Goal: Task Accomplishment & Management: Use online tool/utility

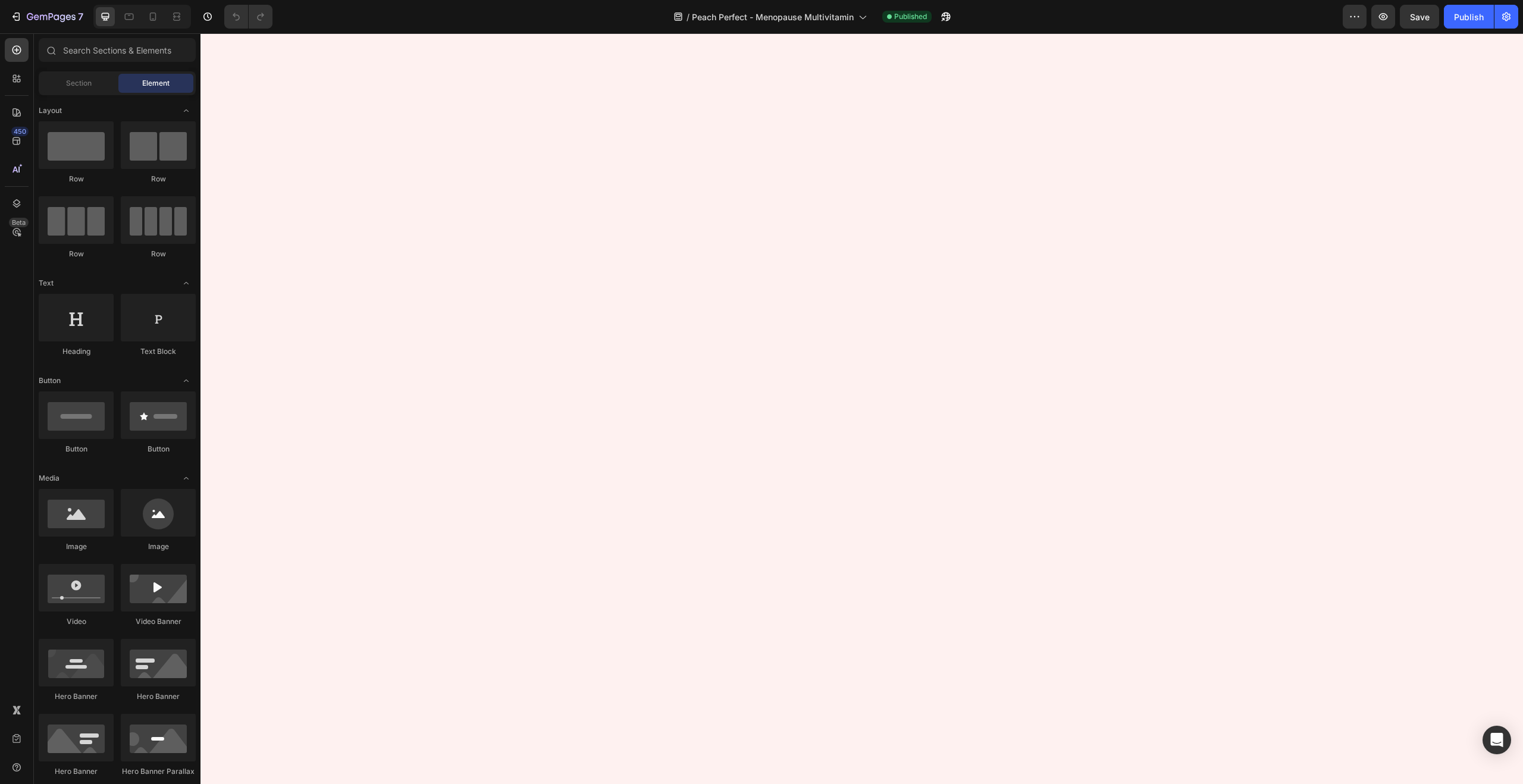
scroll to position [2962, 0]
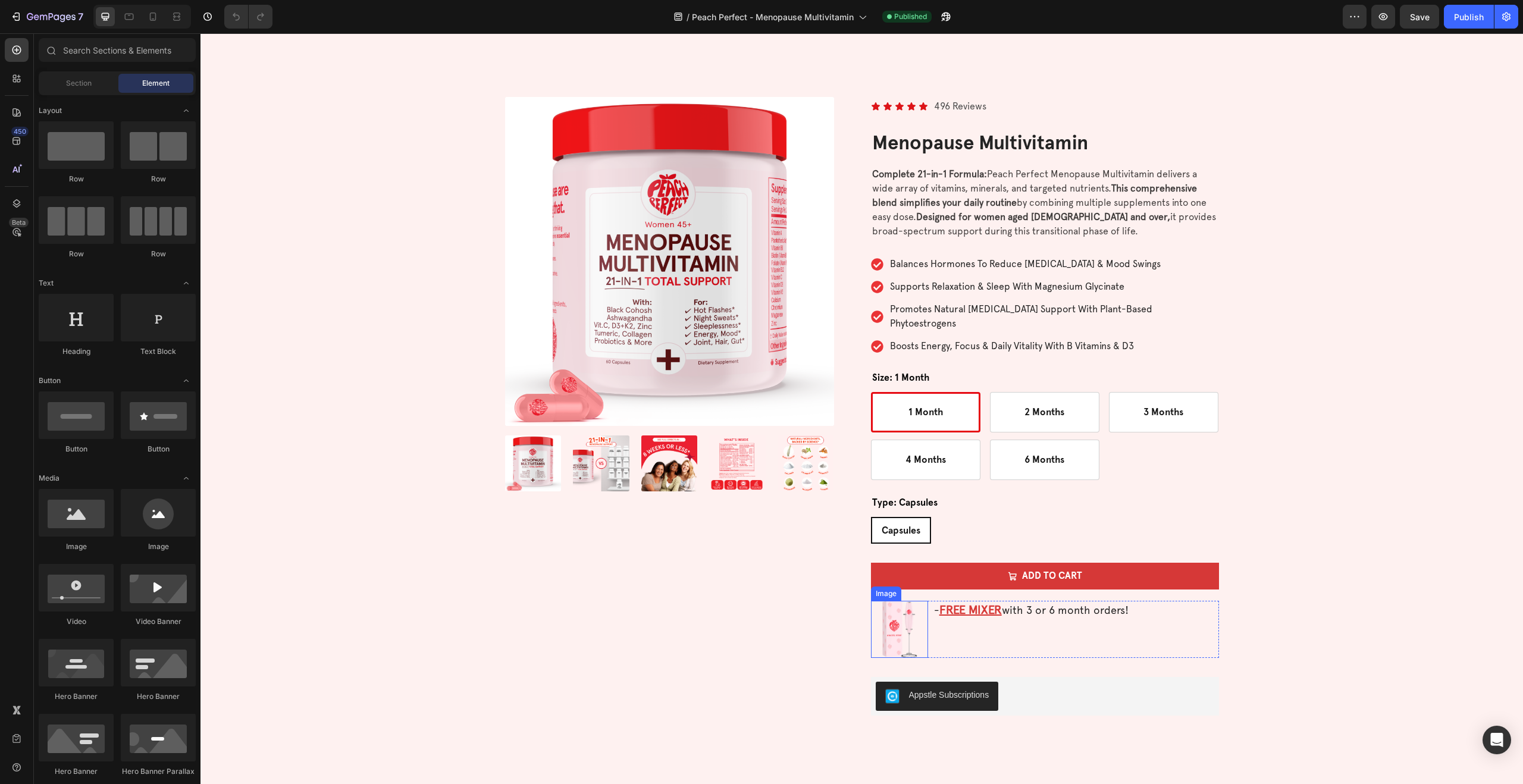
click at [905, 602] on img at bounding box center [899, 629] width 57 height 57
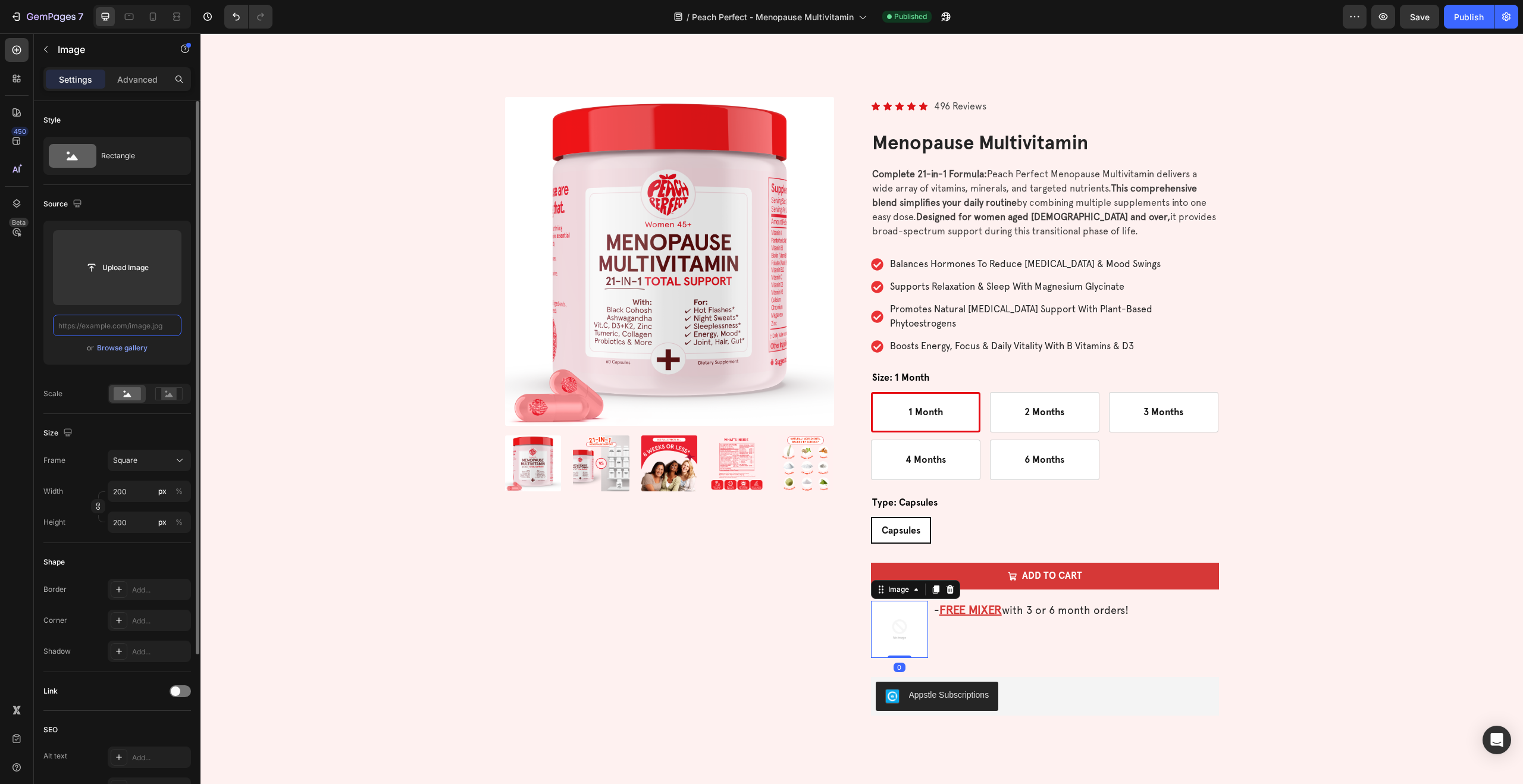
scroll to position [0, 0]
paste input "https://cdn.shopify.com/s/files/1/0689/8155/5496/files/gempages_553501470821975…"
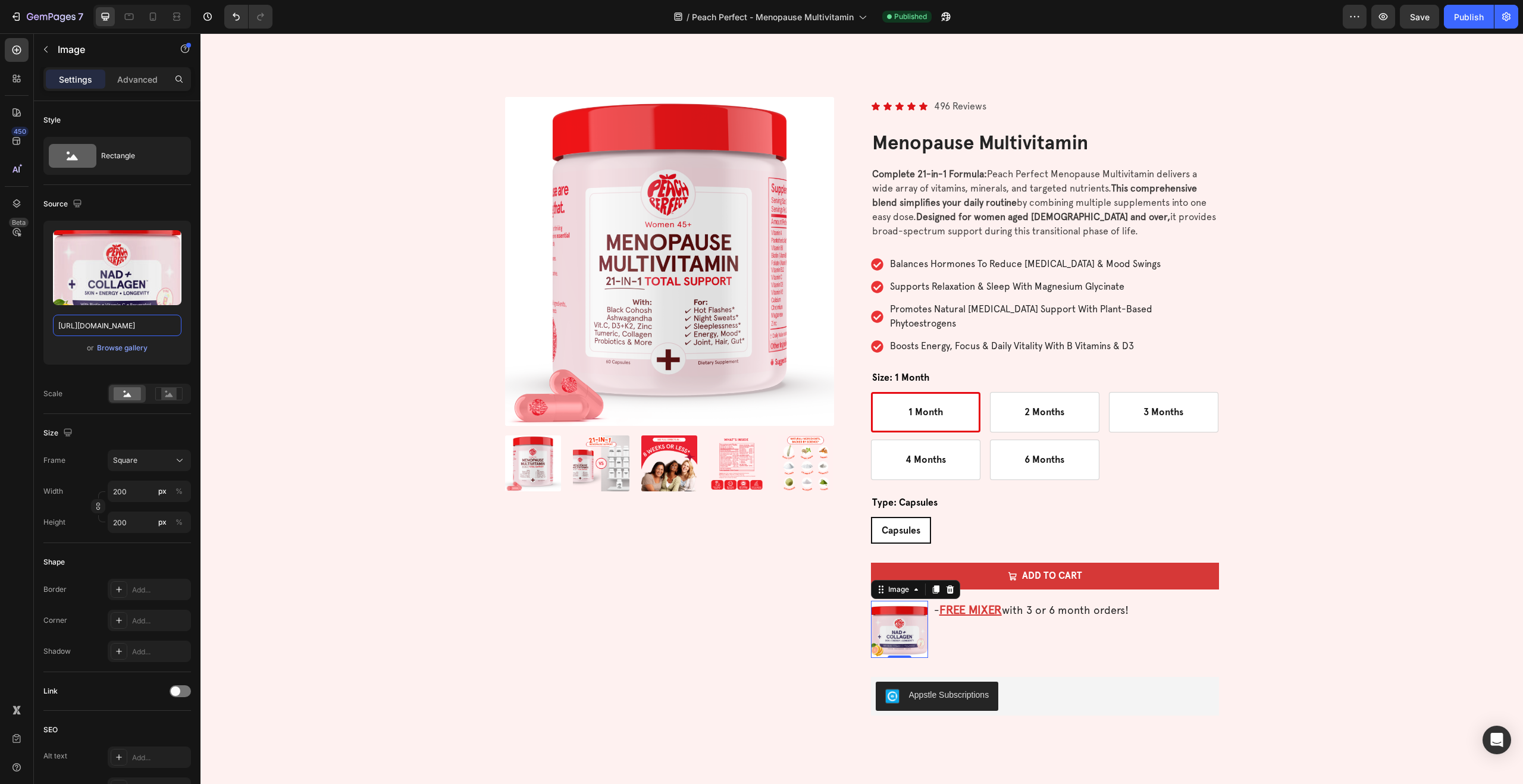
type input "https://cdn.shopify.com/s/files/1/0689/8155/5496/files/gempages_553501470821975…"
click at [1066, 602] on p "- FREE MIXER with 3 or 6 month orders!" at bounding box center [1076, 610] width 284 height 16
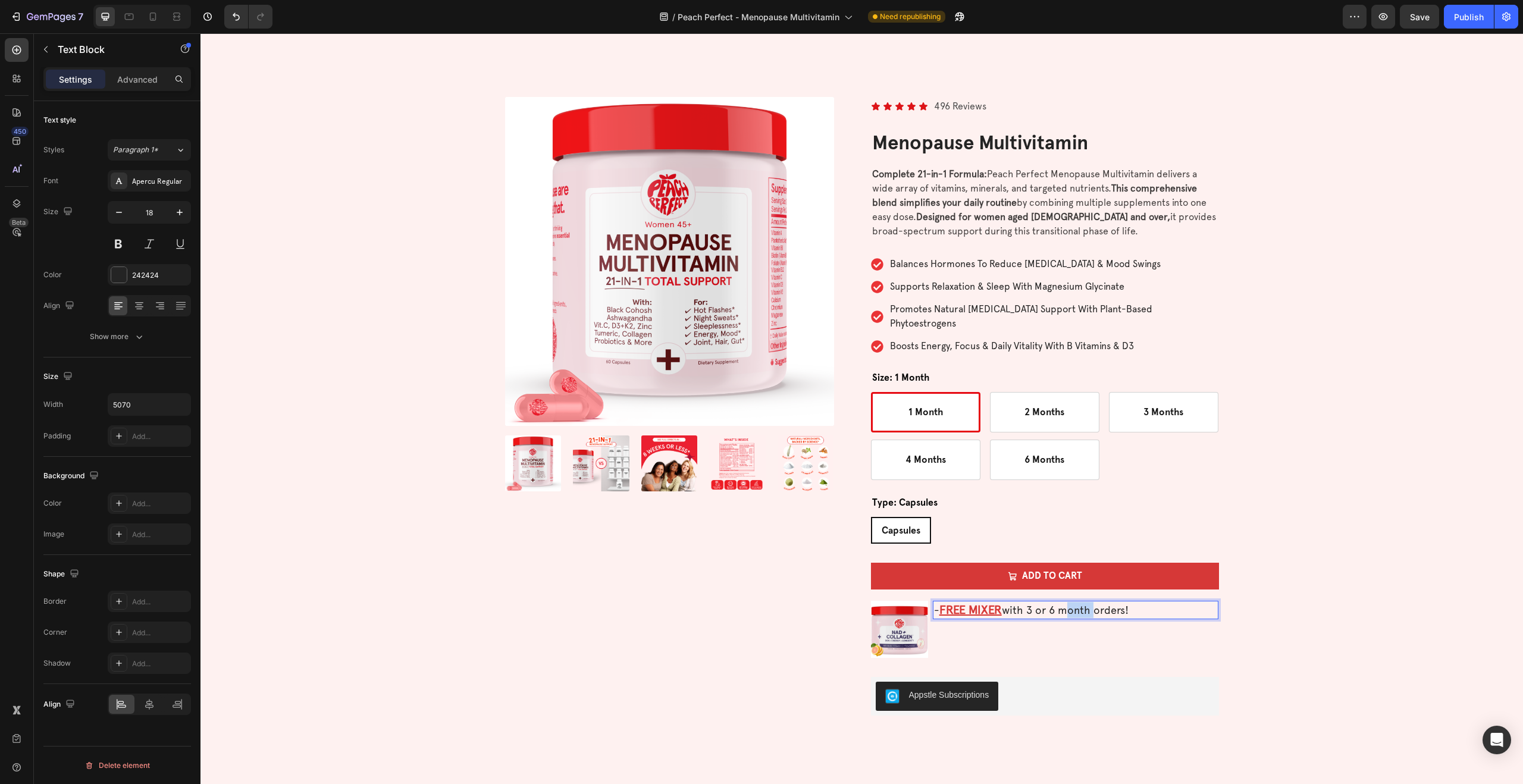
click at [1066, 602] on p "- FREE MIXER with 3 or 6 month orders!" at bounding box center [1076, 610] width 284 height 16
click at [1386, 445] on div "Product Images Icon Icon Icon Icon Icon Icon List 496 Reviews Text Block Row Me…" at bounding box center [862, 414] width 1294 height 633
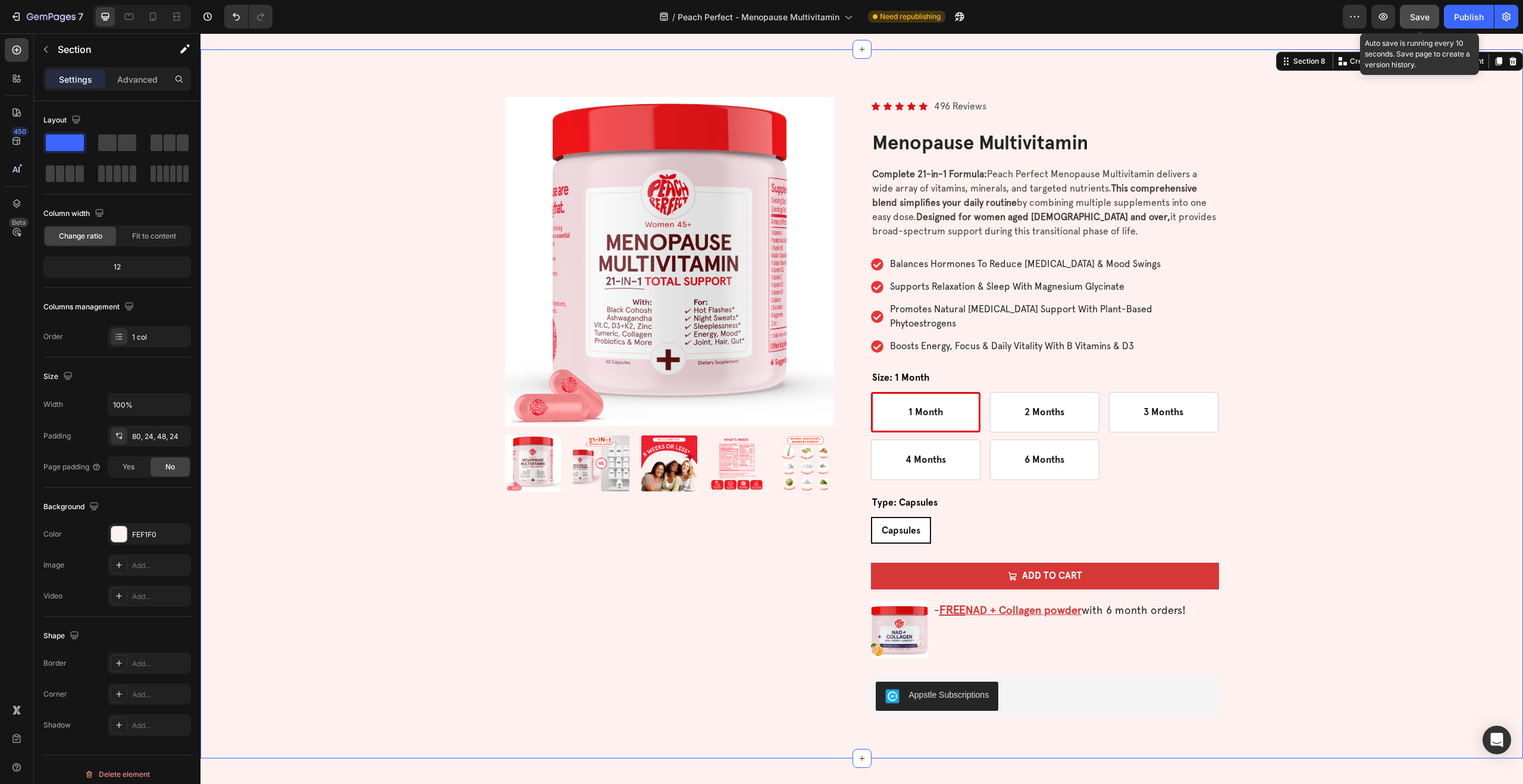
click at [1415, 20] on span "Save" at bounding box center [1420, 17] width 20 height 10
click at [984, 677] on div "Appstle Subscriptions" at bounding box center [1045, 695] width 348 height 38
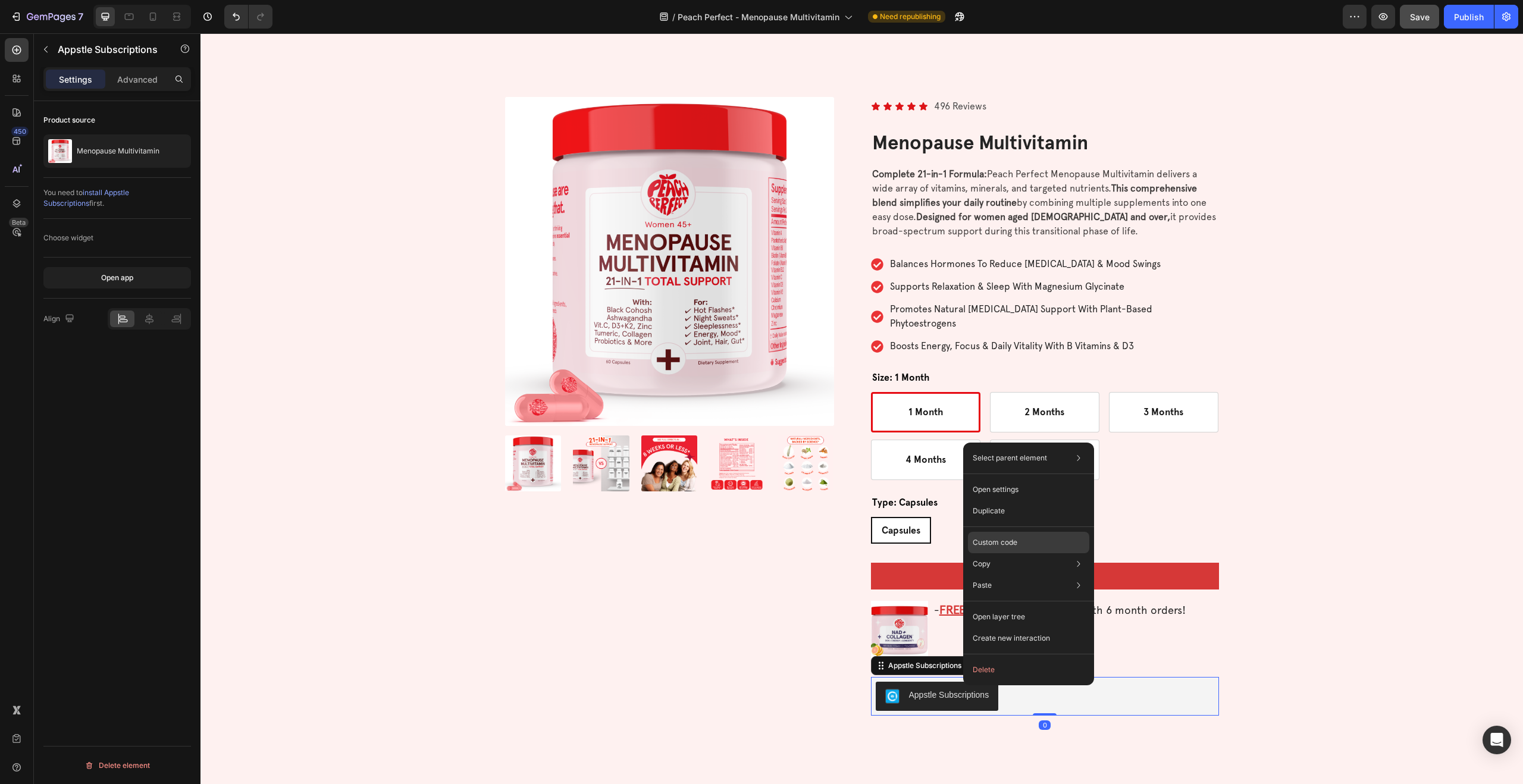
click at [997, 542] on p "Custom code" at bounding box center [995, 542] width 45 height 11
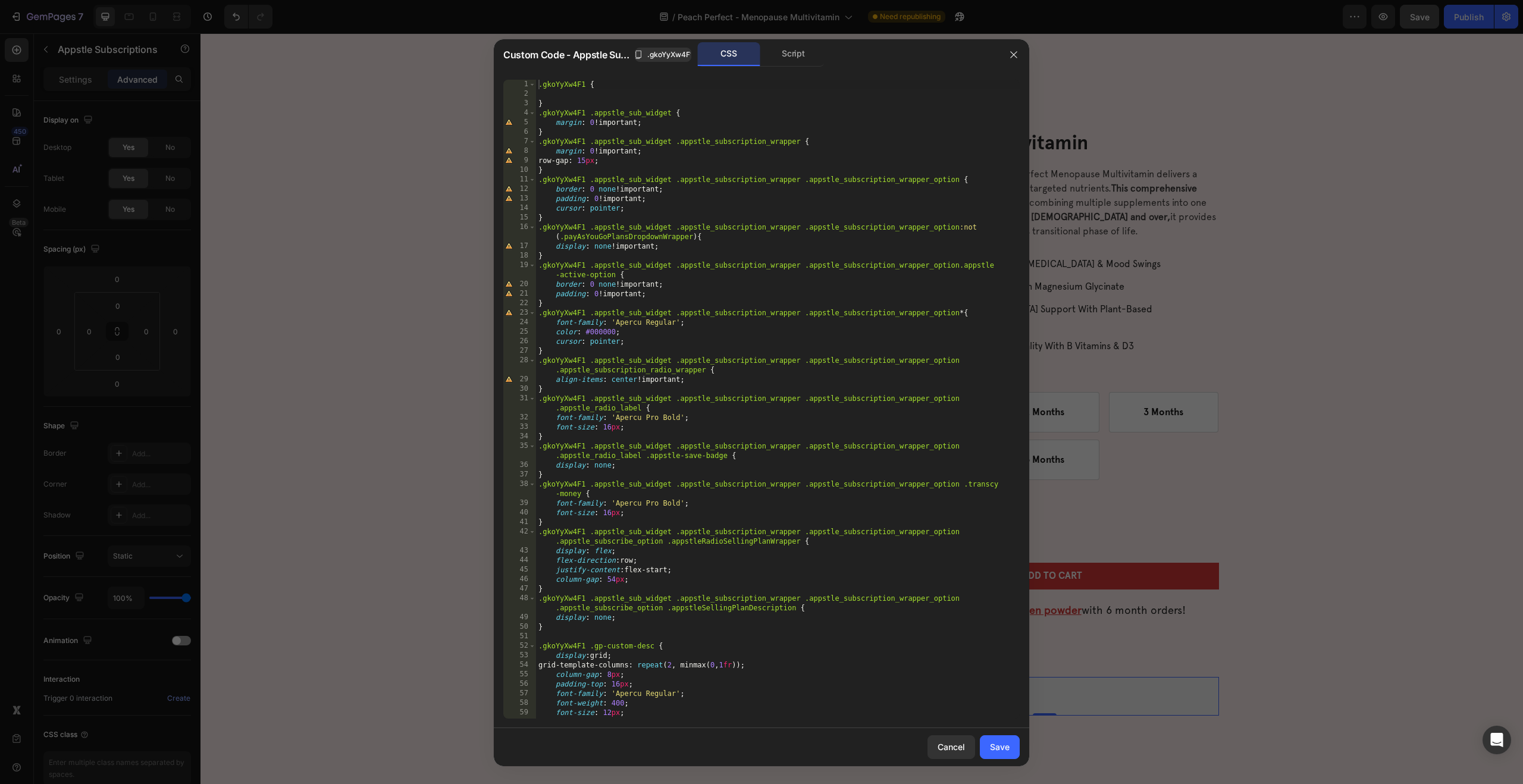
click at [549, 91] on div ".gkoYyXw4F1 { } .gkoYyXw4F1 .appstle_sub_widget { margin : 0 !important ; } .gk…" at bounding box center [777, 409] width 484 height 658
click at [549, 90] on div ".gkoYyXw4F1 { } .gkoYyXw4F1 .appstle_sub_widget { margin : 0 !important ; } .gk…" at bounding box center [777, 409] width 484 height 658
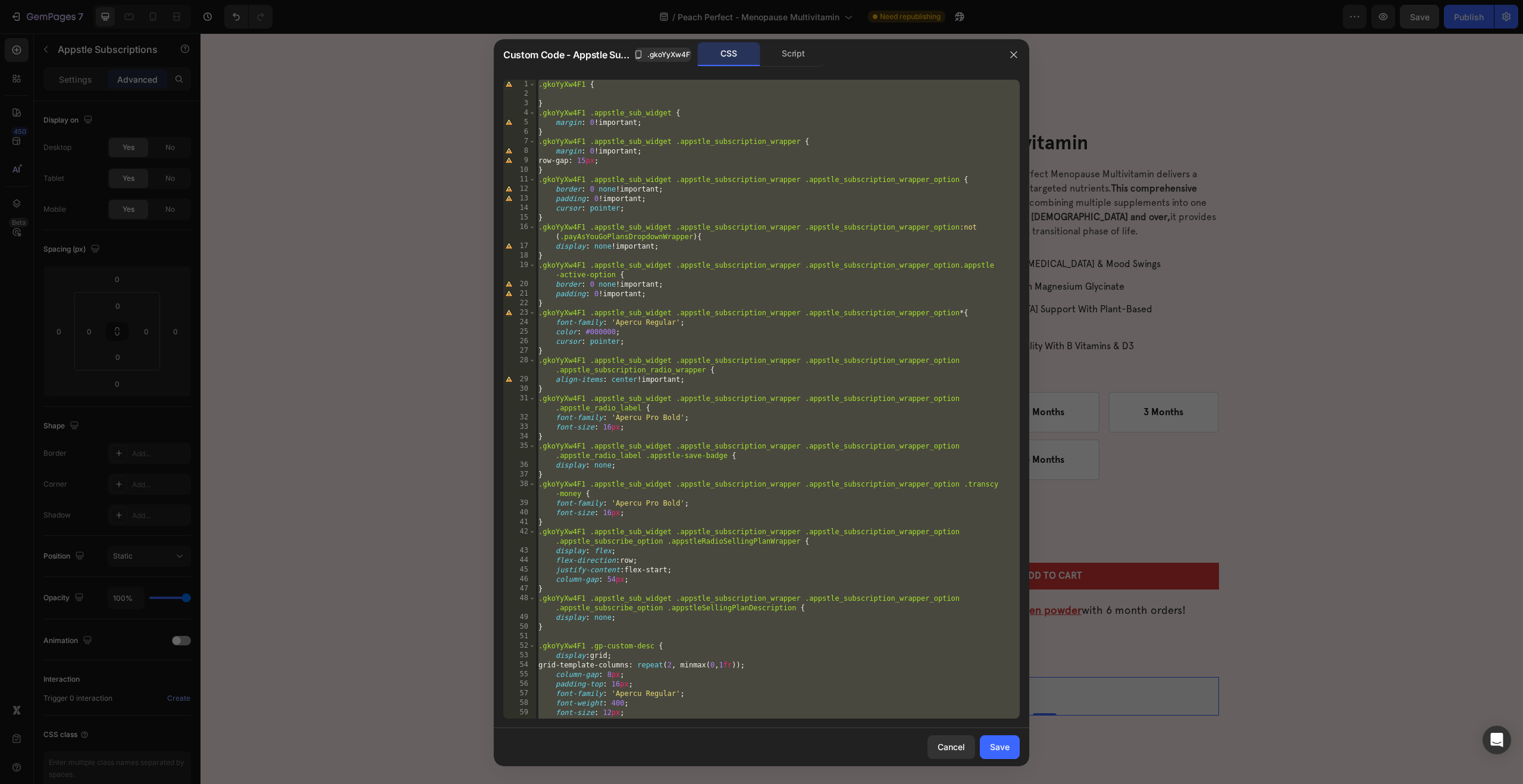
click at [627, 156] on div ".gkoYyXw4F1 { } .gkoYyXw4F1 .appstle_sub_widget { margin : 0 !important ; } .gk…" at bounding box center [777, 409] width 484 height 658
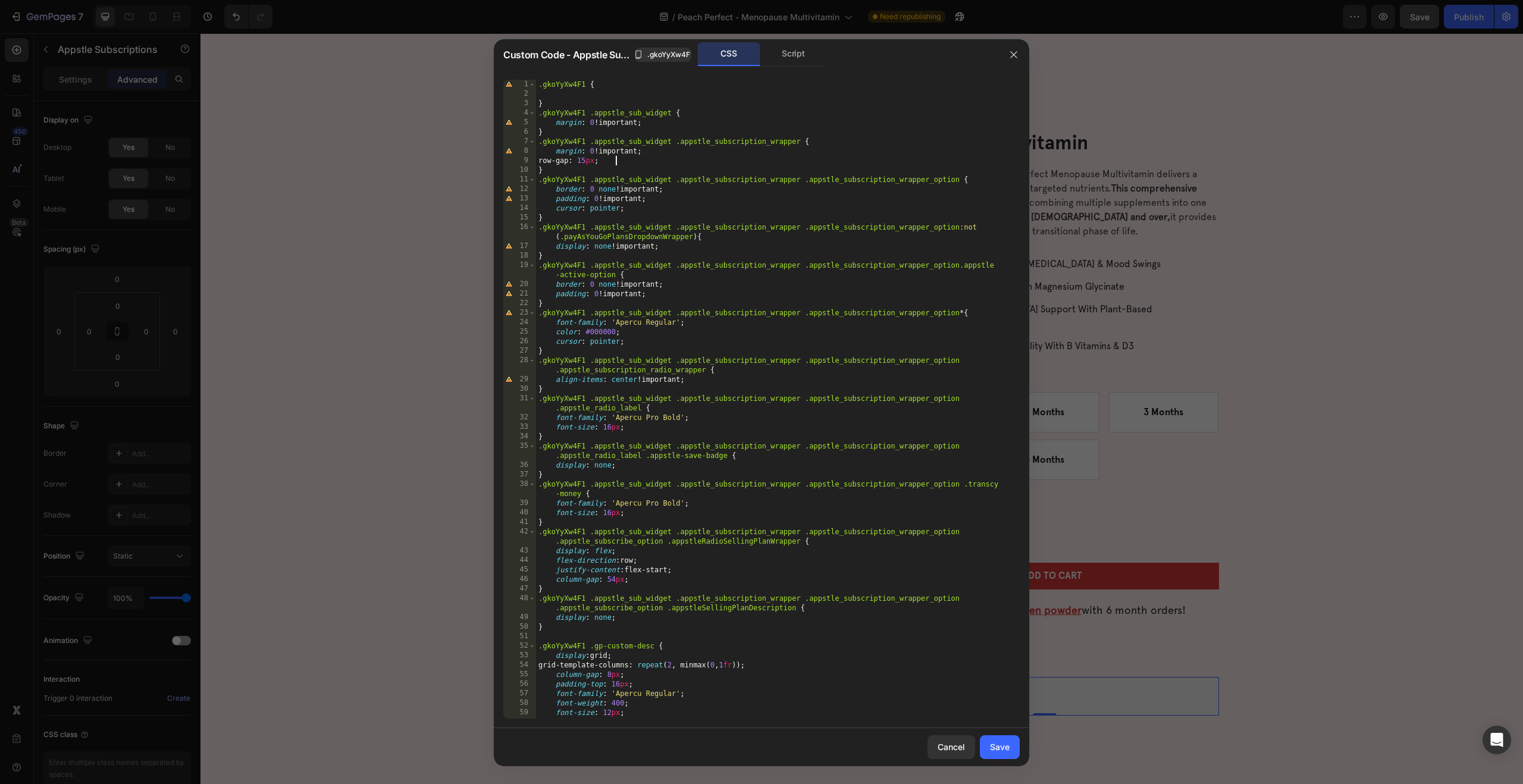
click at [626, 158] on div ".gkoYyXw4F1 { } .gkoYyXw4F1 .appstle_sub_widget { margin : 0 !important ; } .gk…" at bounding box center [777, 409] width 484 height 658
type textarea "}"
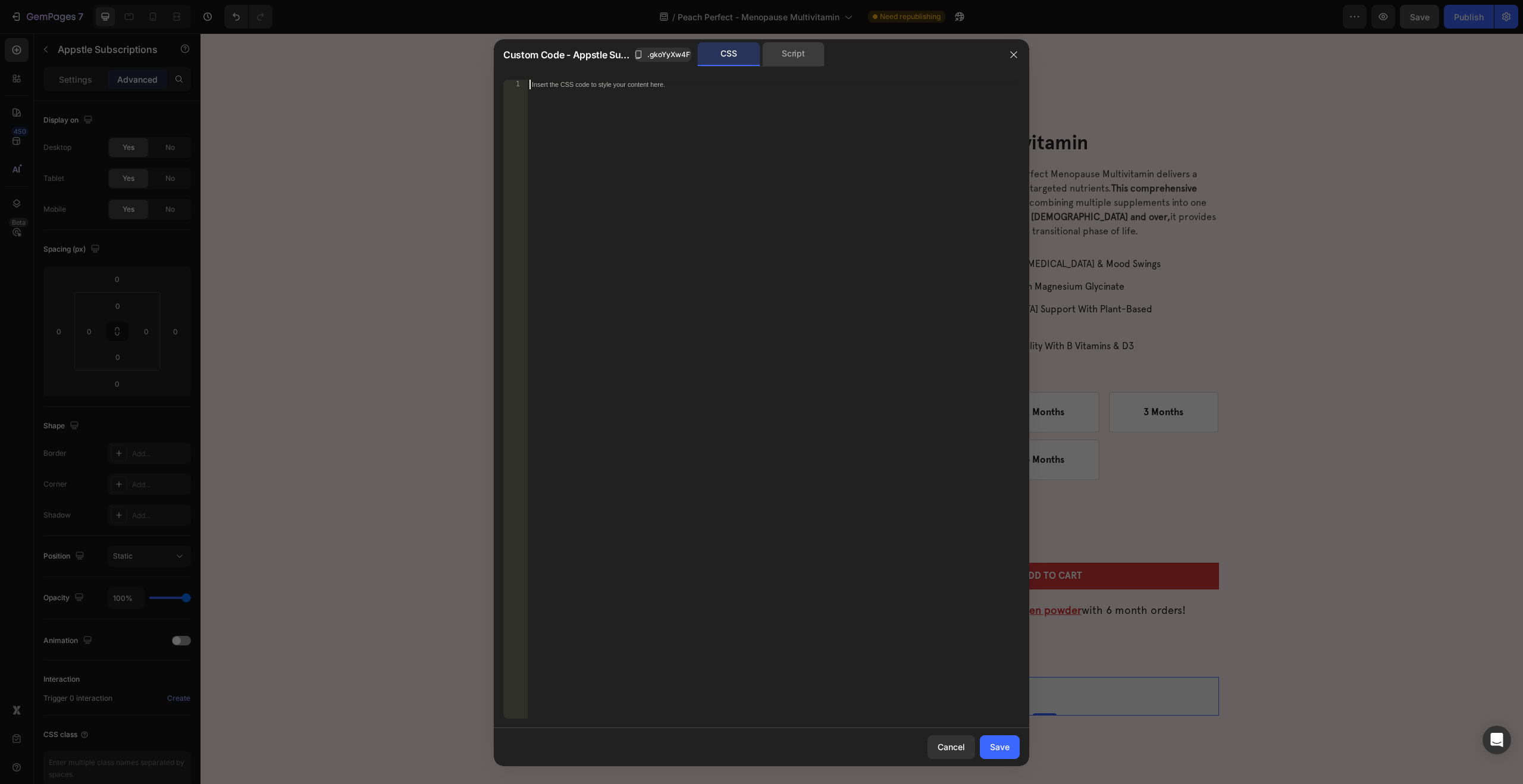
click at [798, 46] on div "Script" at bounding box center [793, 54] width 63 height 24
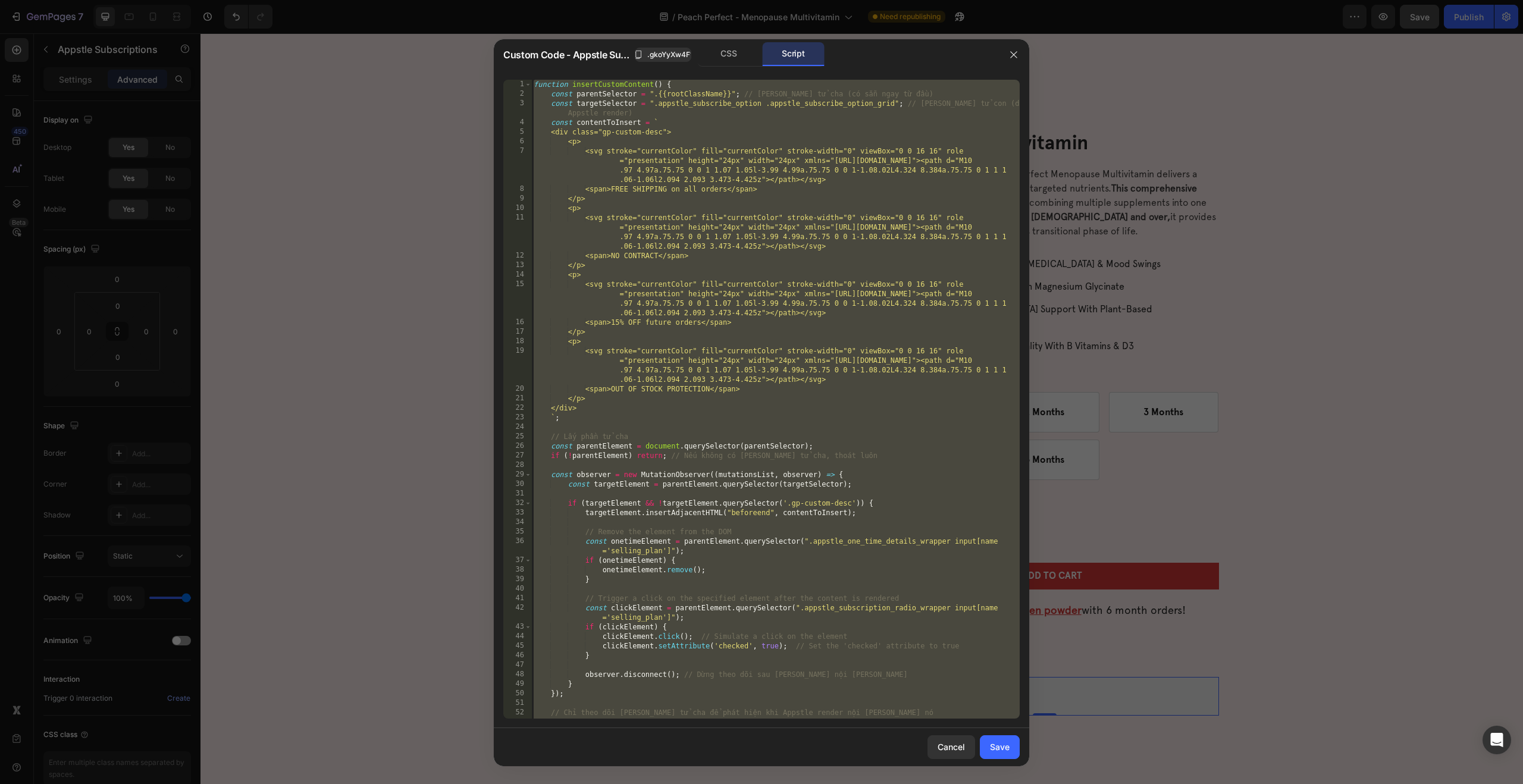
click at [656, 152] on div "function insertCustomContent ( ) { const parentSelector = ".{{rootClassName}}" …" at bounding box center [775, 409] width 489 height 658
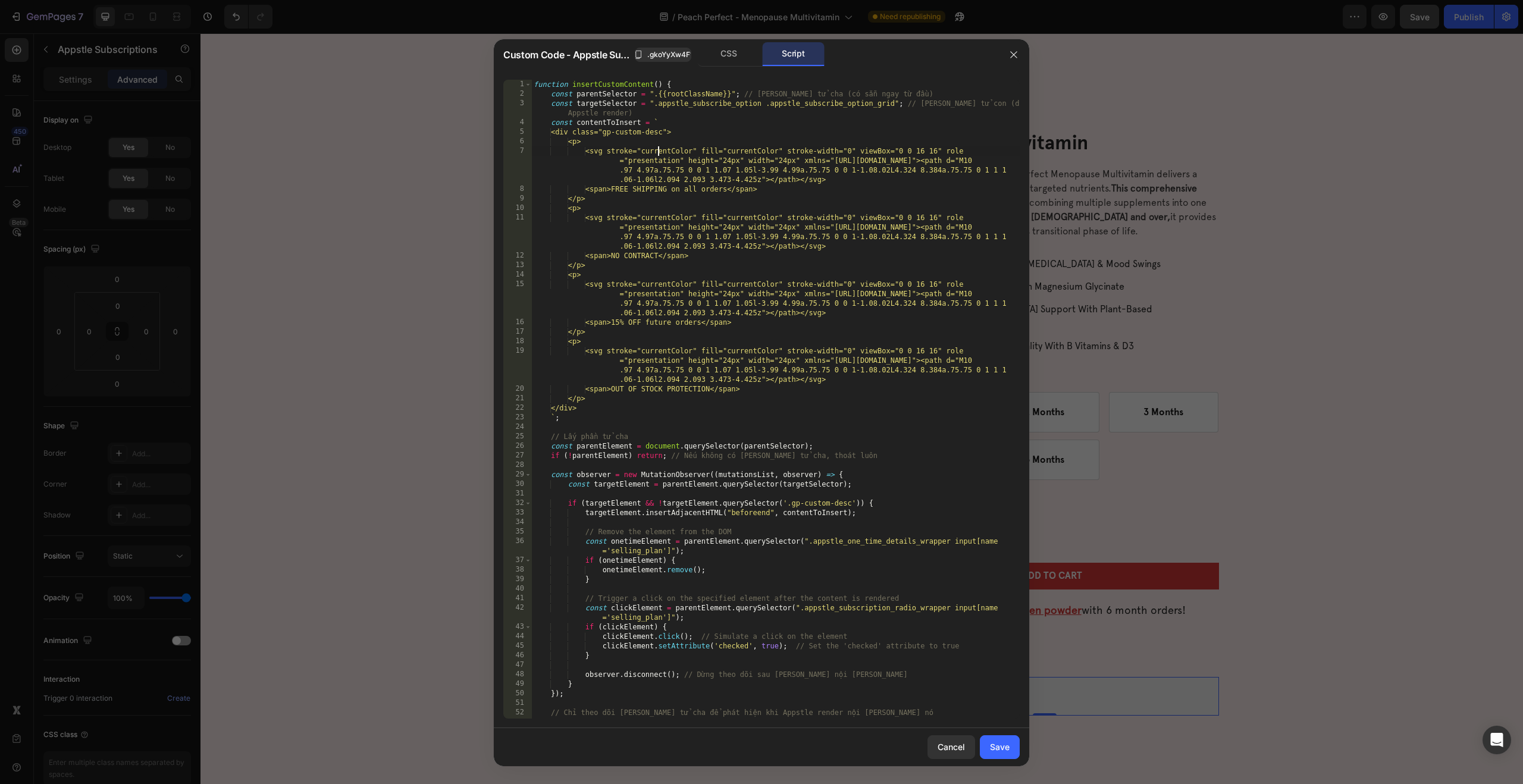
click at [656, 152] on div "function insertCustomContent ( ) { const parentSelector = ".{{rootClassName}}" …" at bounding box center [775, 409] width 489 height 658
type textarea "window.addEventListener("gp:product-change-variant", insertCustomContent);"
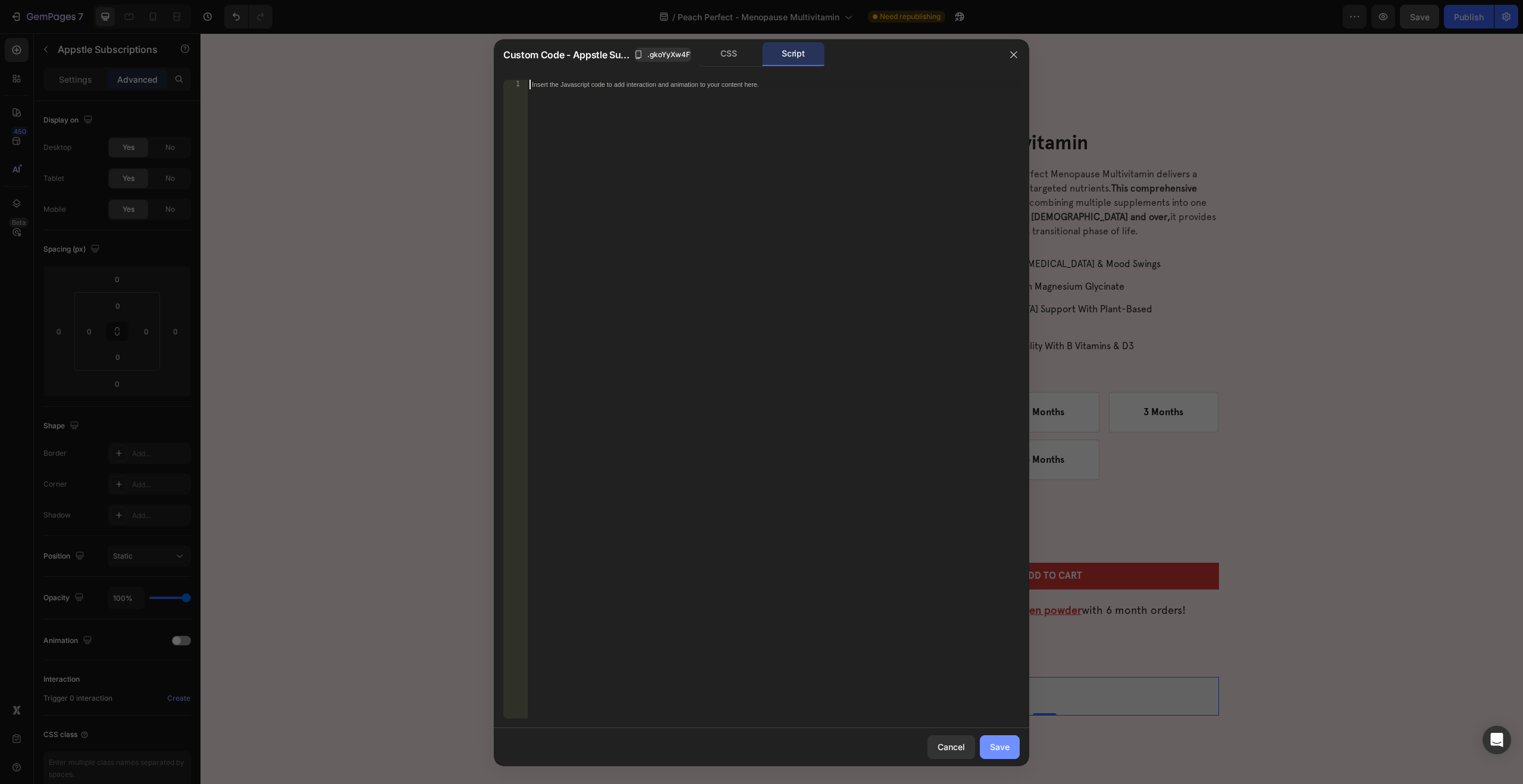
click at [1009, 749] on div "Save" at bounding box center [1000, 747] width 20 height 12
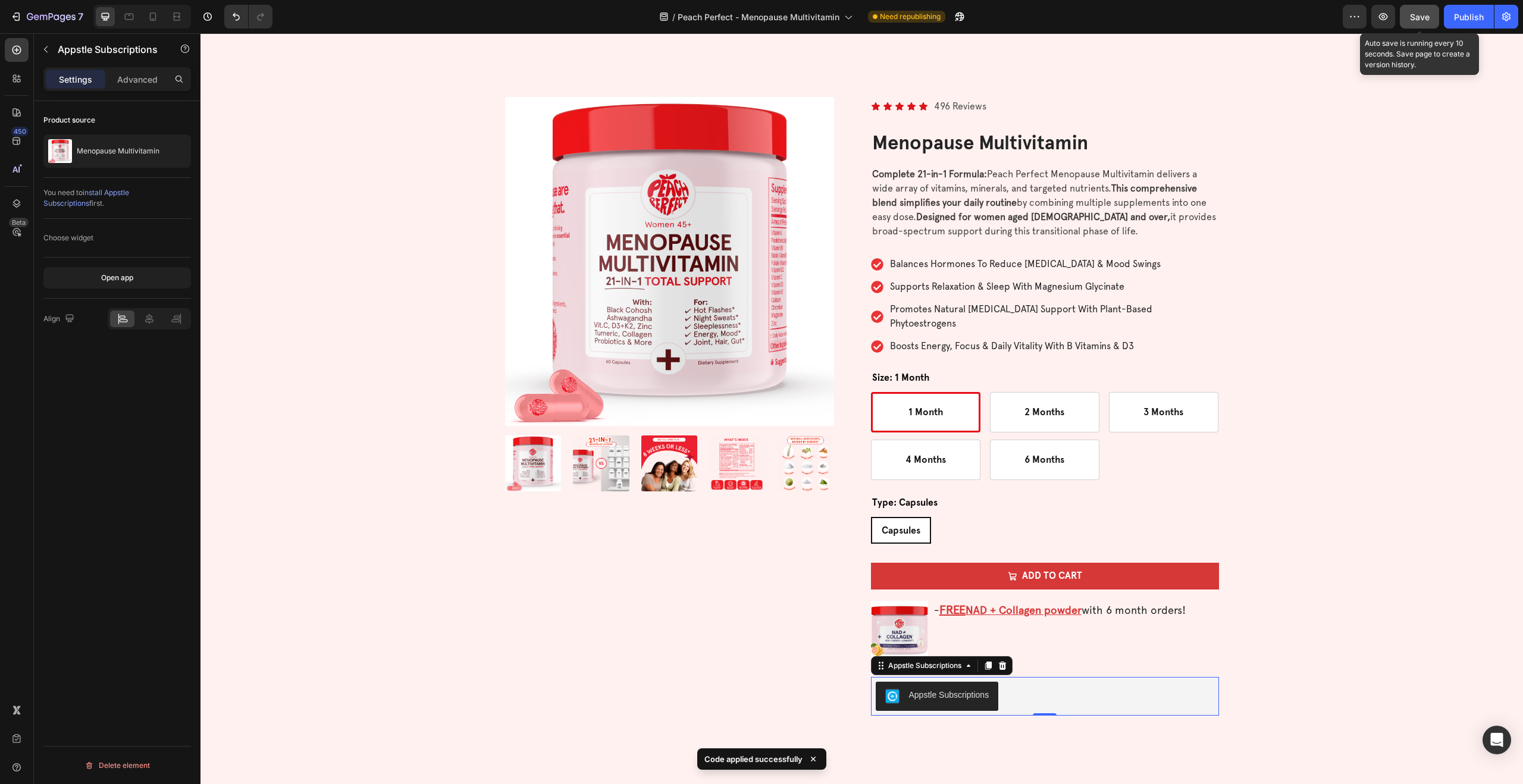
click at [1409, 21] on button "Save" at bounding box center [1419, 17] width 39 height 24
click at [1381, 13] on icon "button" at bounding box center [1382, 16] width 12 height 12
click at [1020, 630] on div "- FREE NAD + Collagen powder with 6 month orders! Text Block" at bounding box center [1076, 629] width 286 height 57
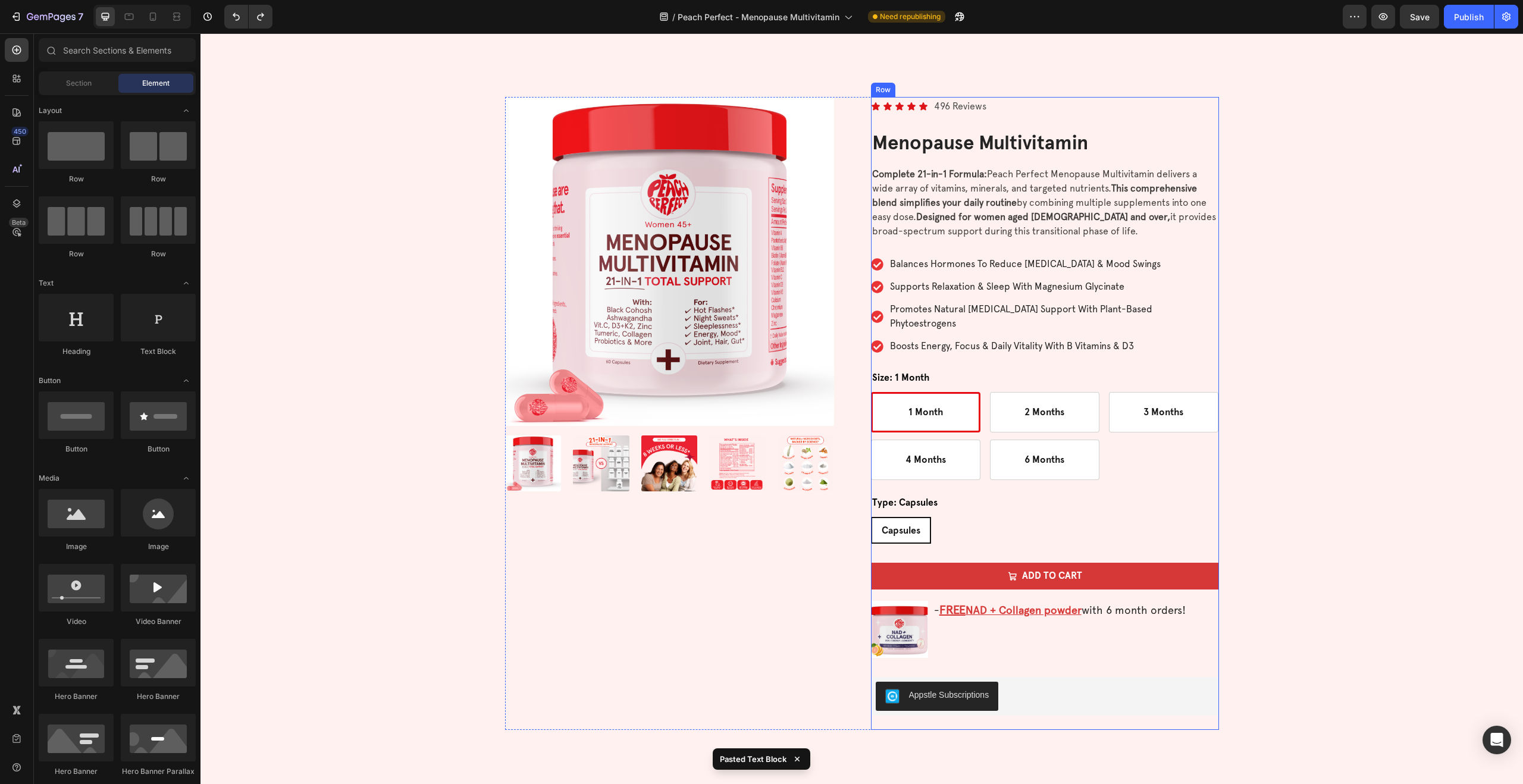
click at [975, 648] on div "Icon Icon Icon Icon Icon Icon List 496 Reviews Text Block Row Menopause Multivi…" at bounding box center [1045, 414] width 348 height 633
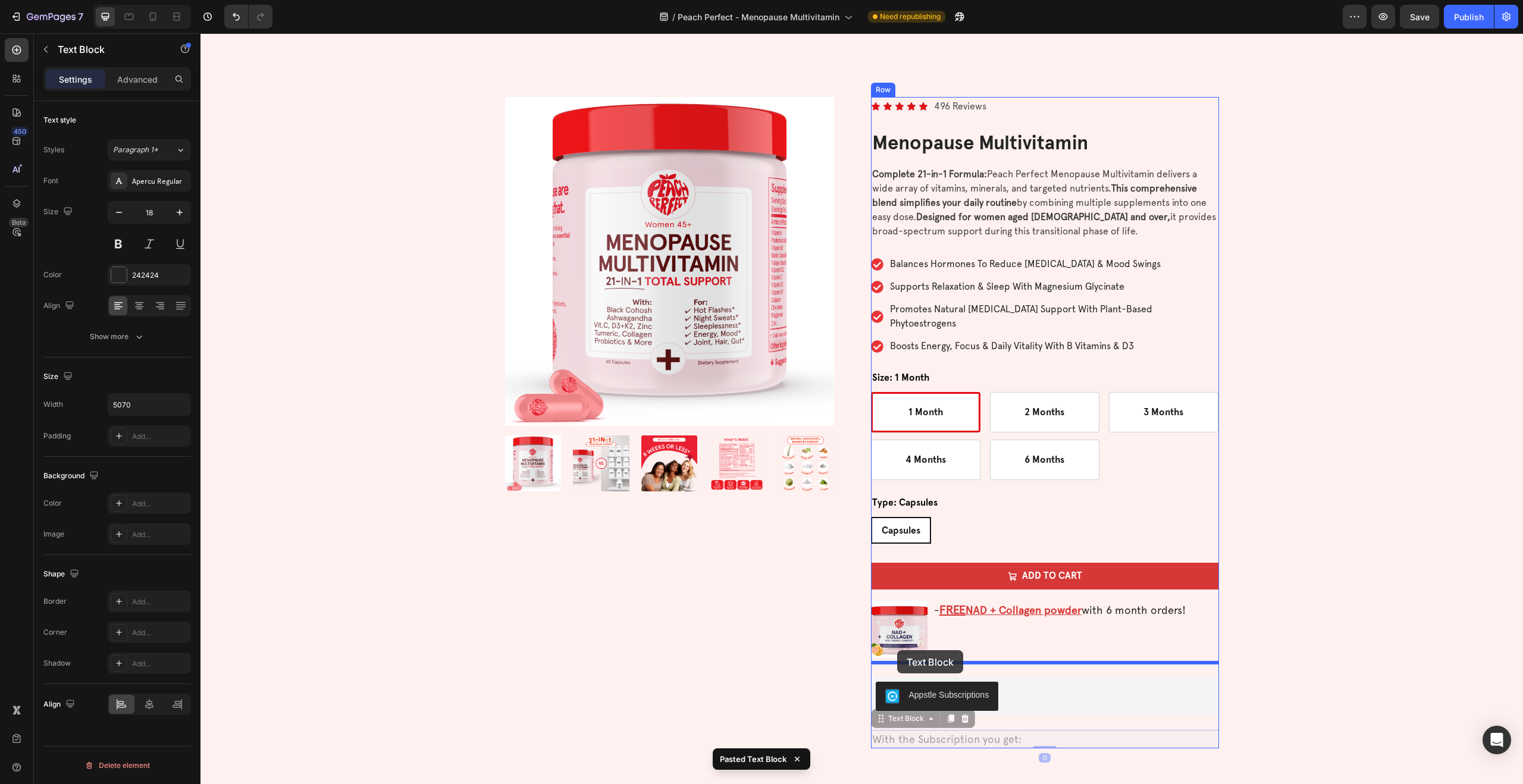
drag, startPoint x: 878, startPoint y: 708, endPoint x: 897, endPoint y: 650, distance: 61.0
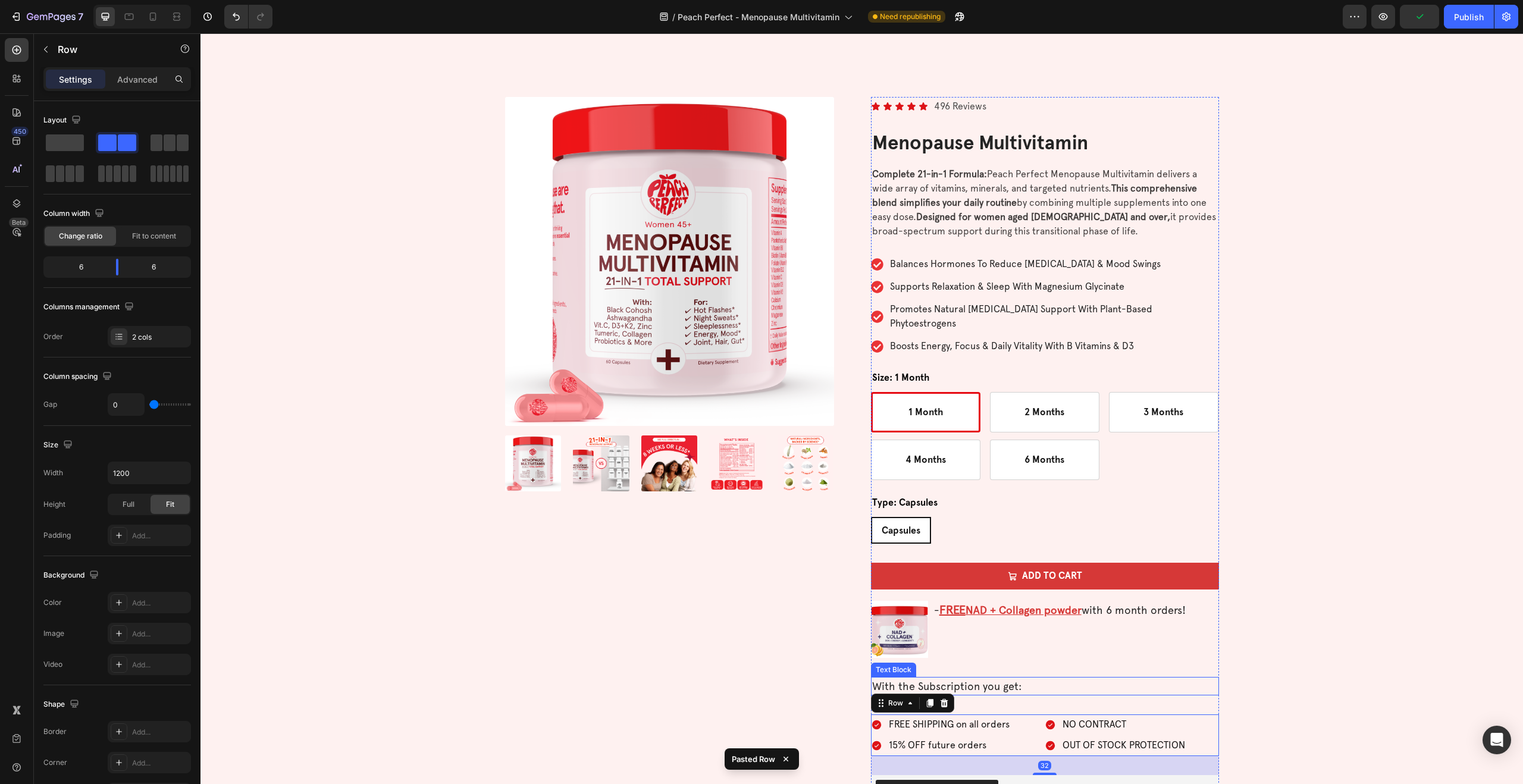
click at [1054, 678] on p "With the Subscription you get:" at bounding box center [1045, 686] width 346 height 16
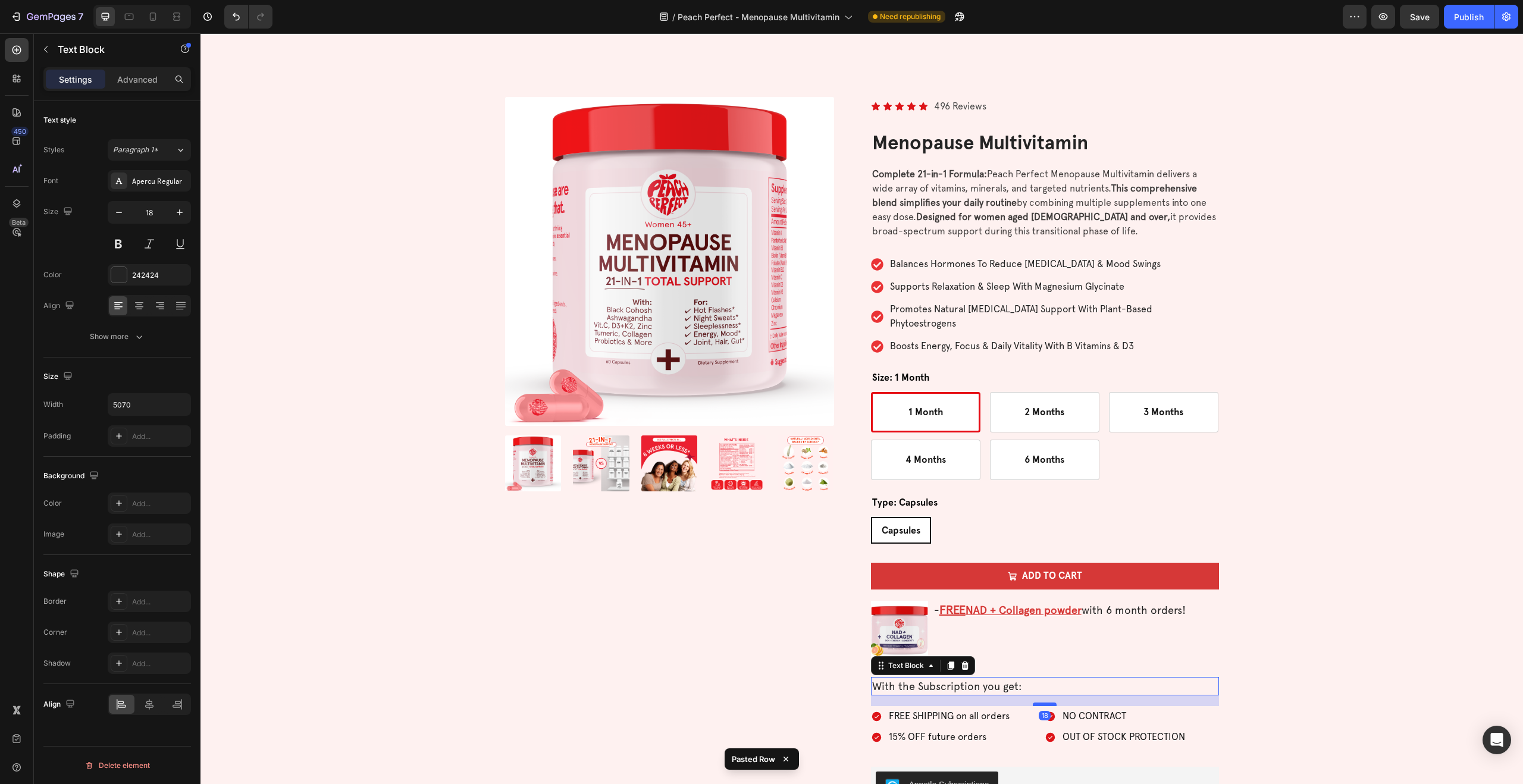
drag, startPoint x: 1042, startPoint y: 699, endPoint x: 1044, endPoint y: 690, distance: 9.2
click at [1044, 702] on div at bounding box center [1044, 704] width 24 height 4
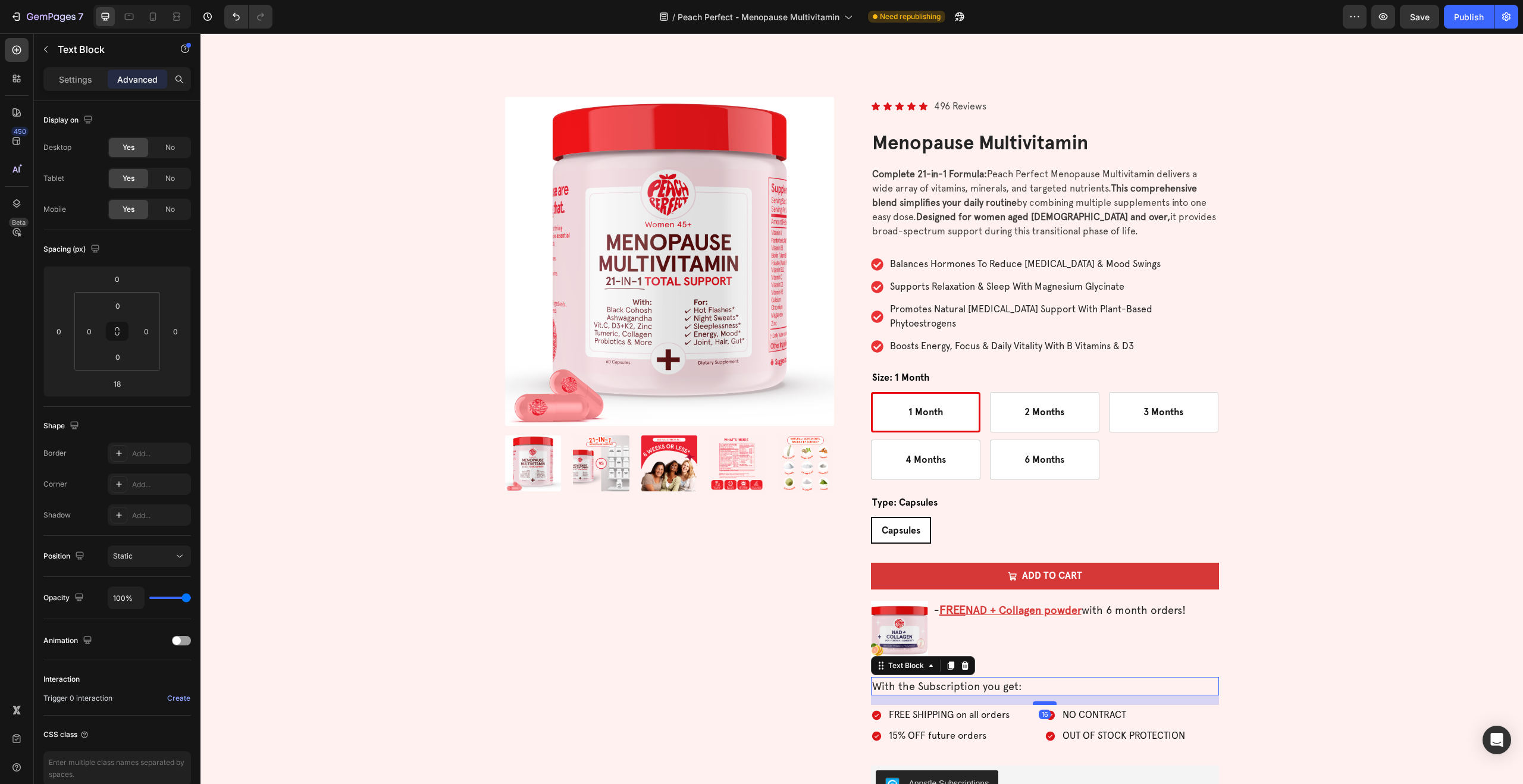
click at [1052, 701] on div at bounding box center [1044, 703] width 24 height 4
type input "16"
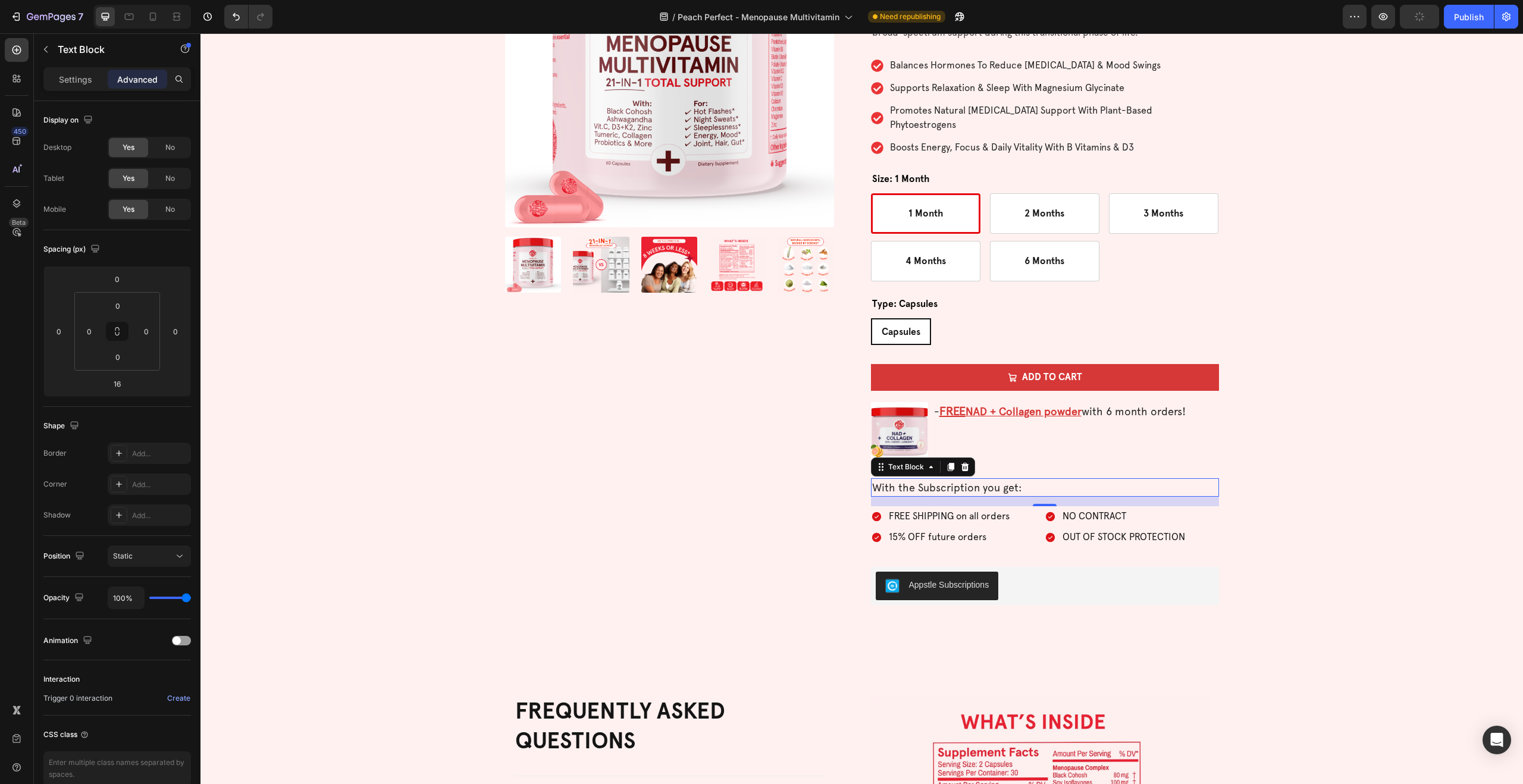
scroll to position [3163, 0]
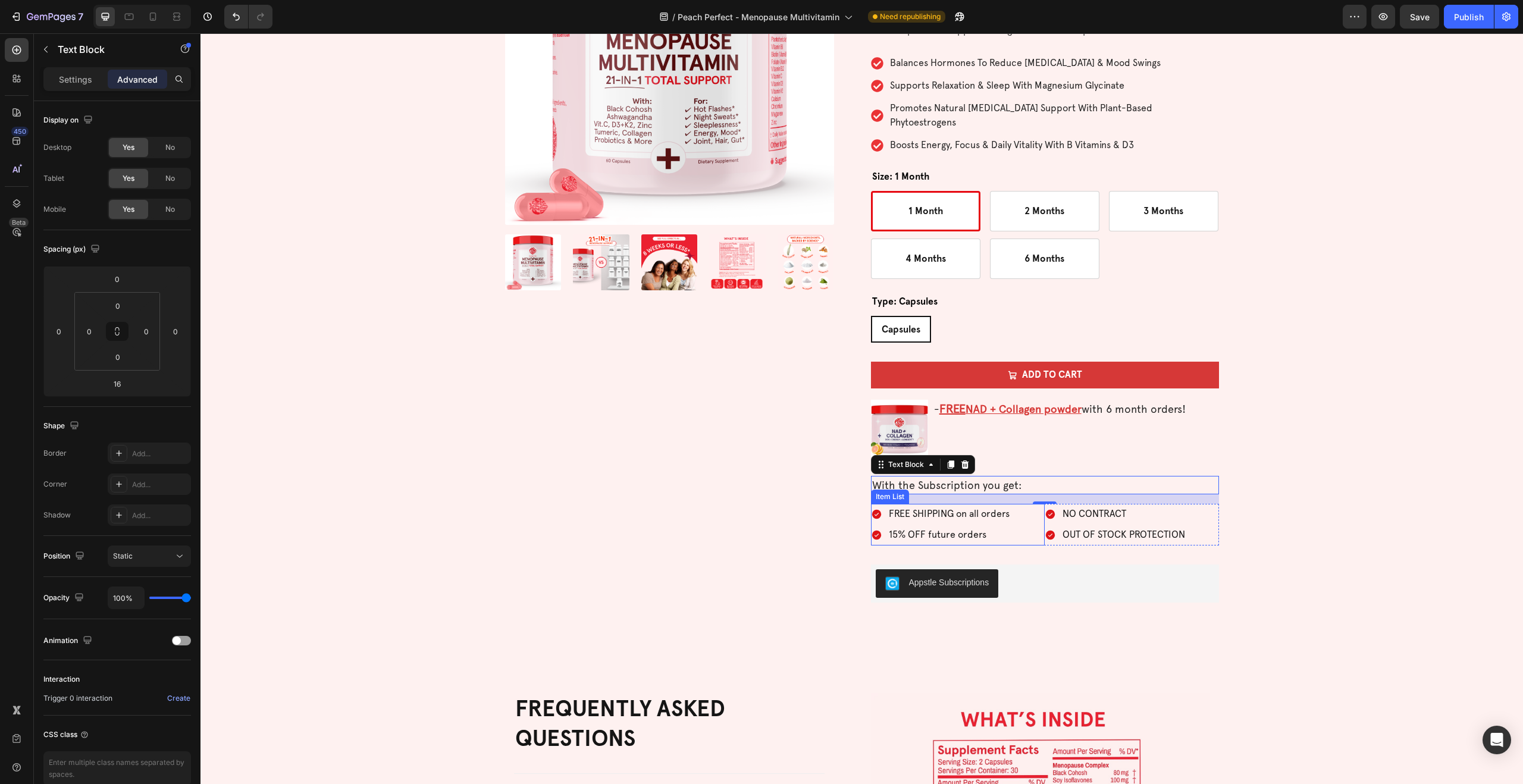
click at [1026, 528] on div "FREE SHIPPING on all orders 15% OFF future orders" at bounding box center [958, 524] width 174 height 41
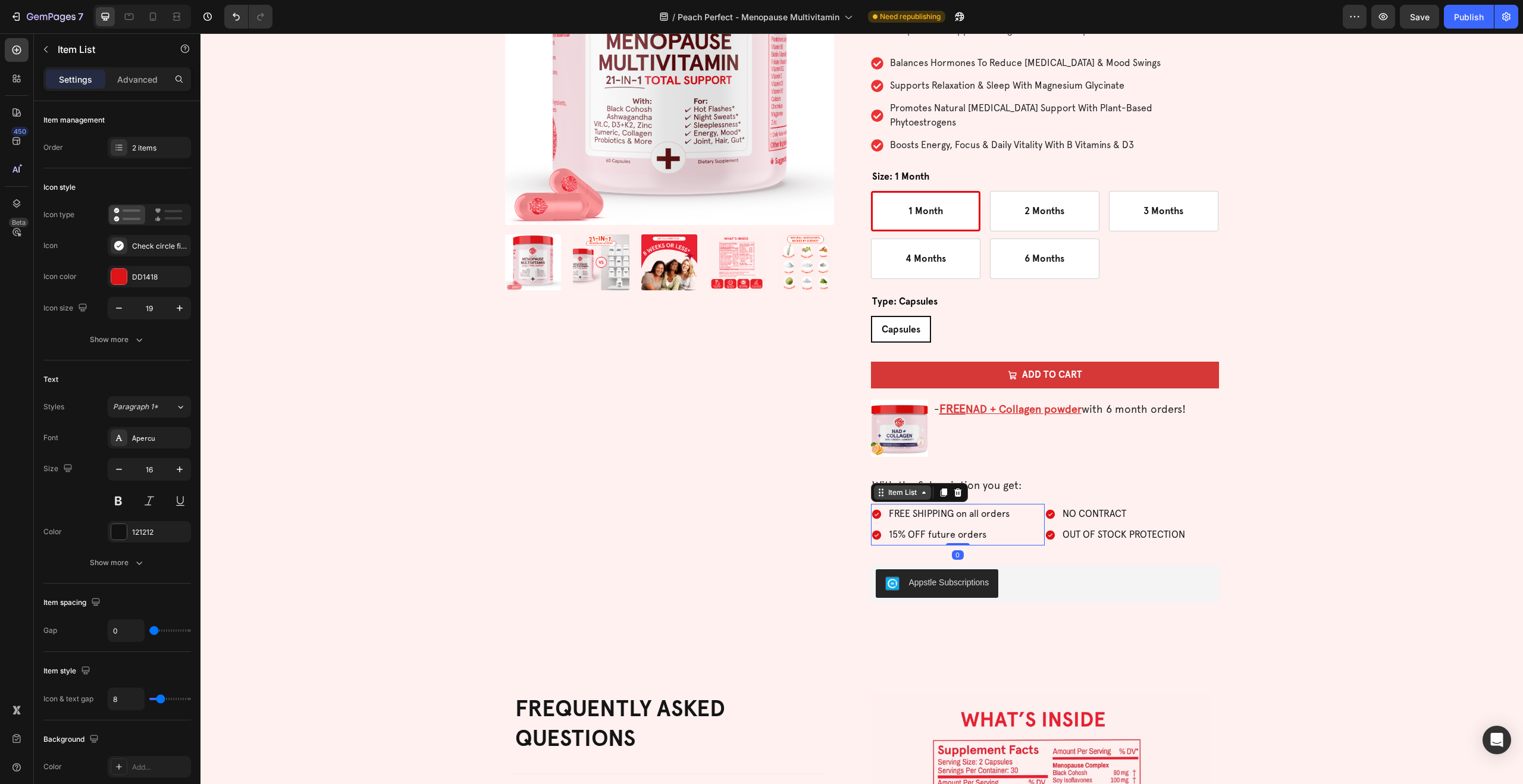
click at [907, 487] on div "Item List" at bounding box center [902, 492] width 33 height 11
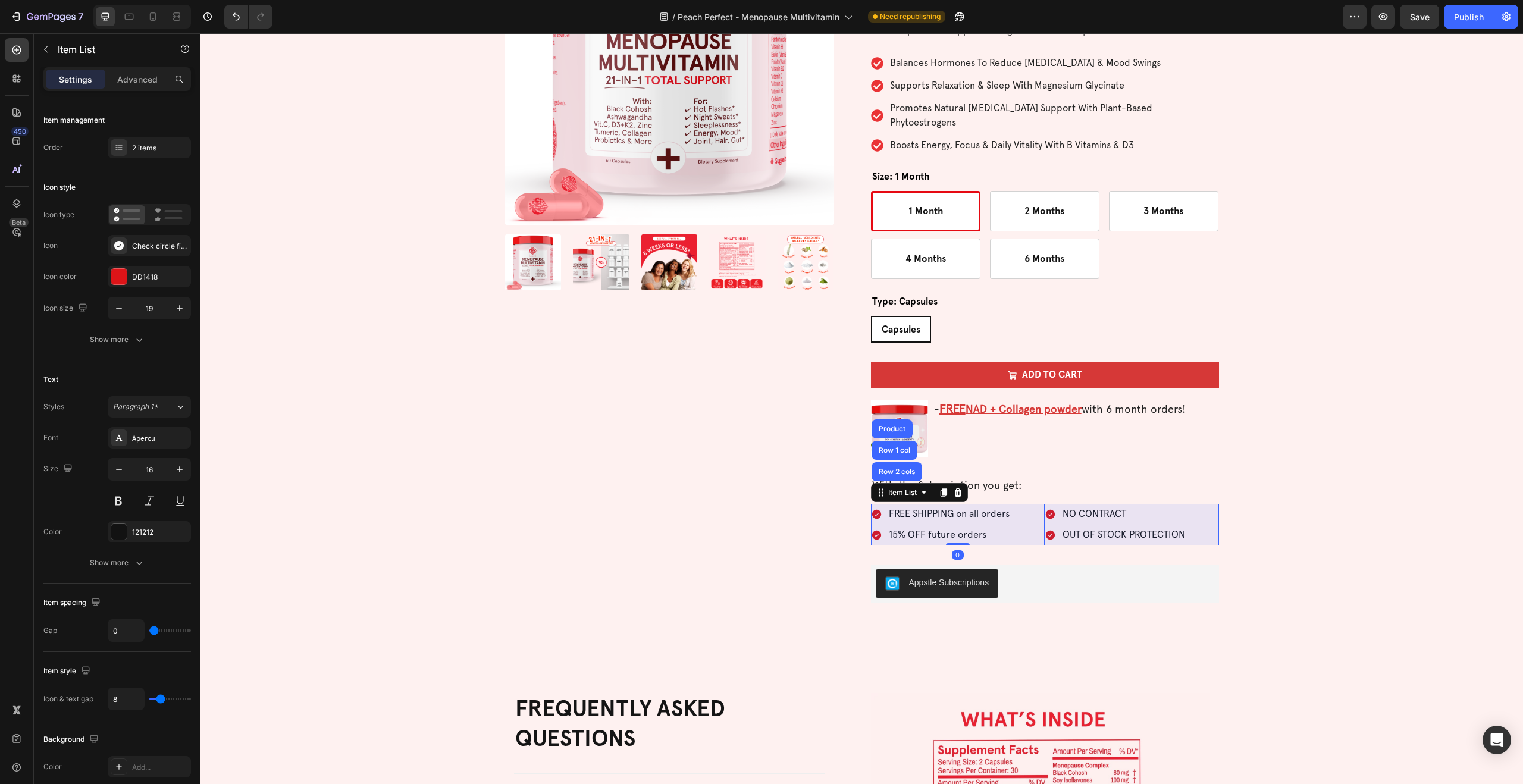
click at [905, 463] on div "Row 2 cols" at bounding box center [897, 471] width 51 height 19
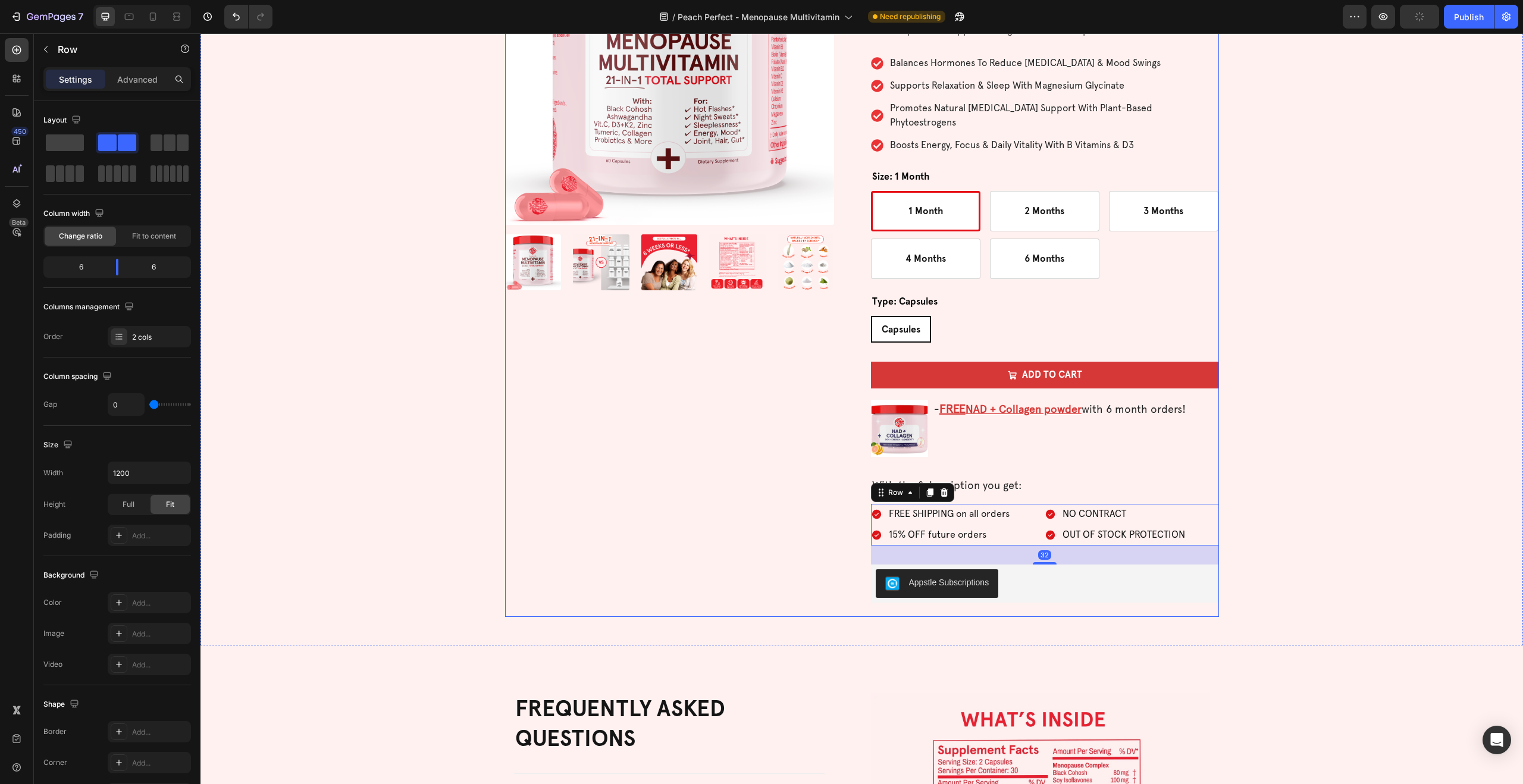
click at [624, 484] on div "Product Images" at bounding box center [679, 256] width 348 height 721
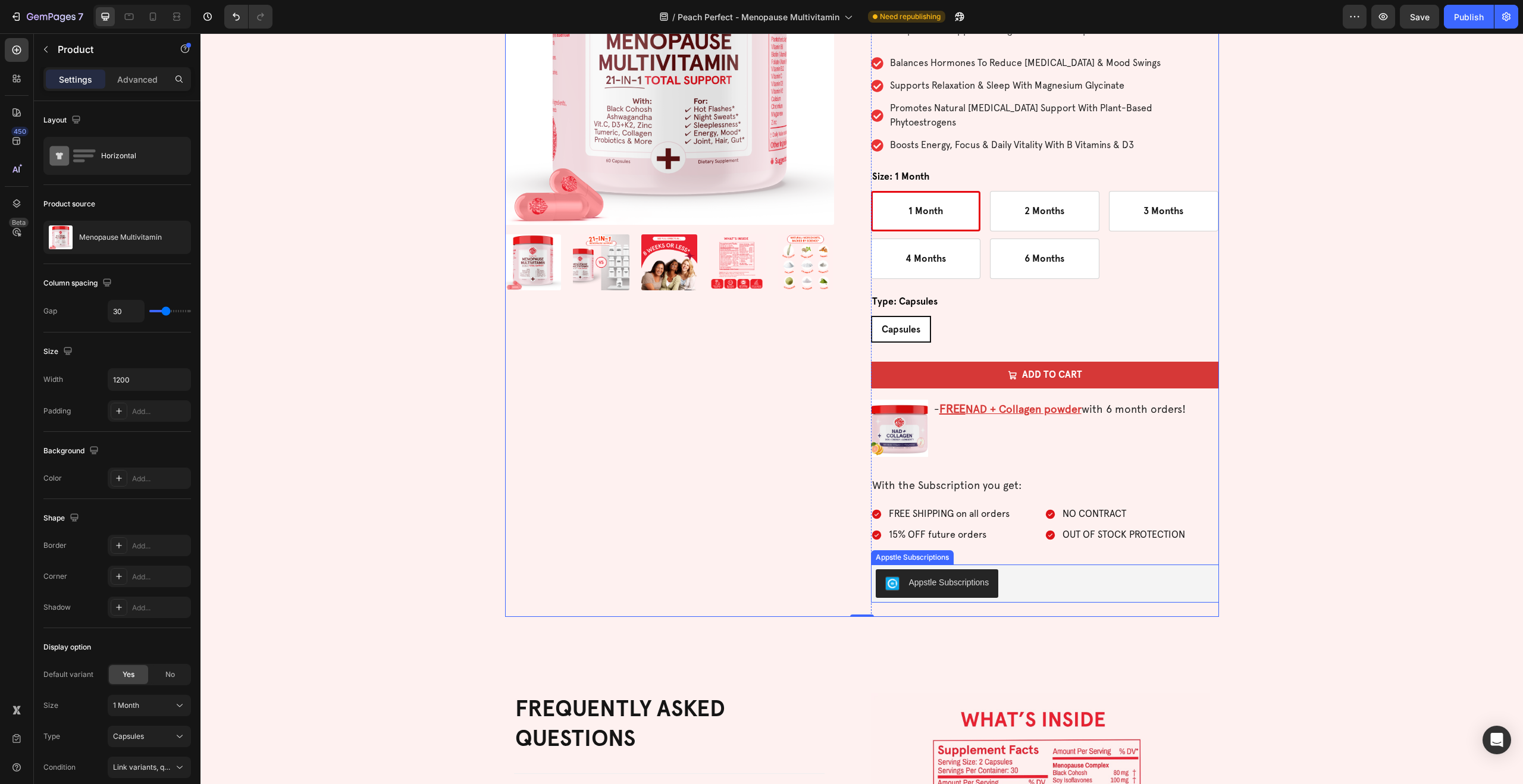
click at [1028, 570] on div "Appstle Subscriptions" at bounding box center [1045, 583] width 338 height 28
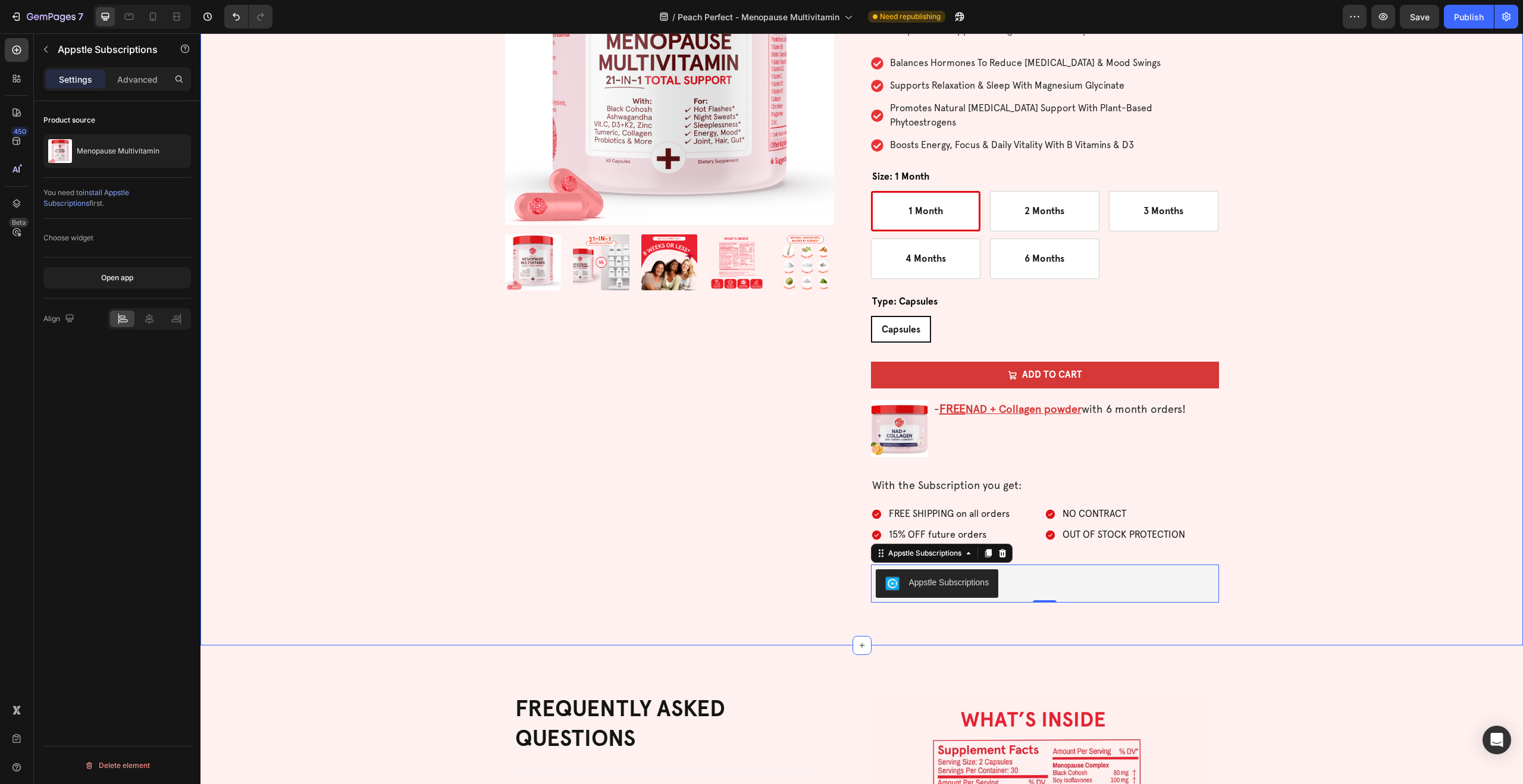
click at [1404, 416] on div "Product Images Icon Icon Icon Icon Icon Icon List 496 Reviews Text Block Row Me…" at bounding box center [862, 256] width 1294 height 721
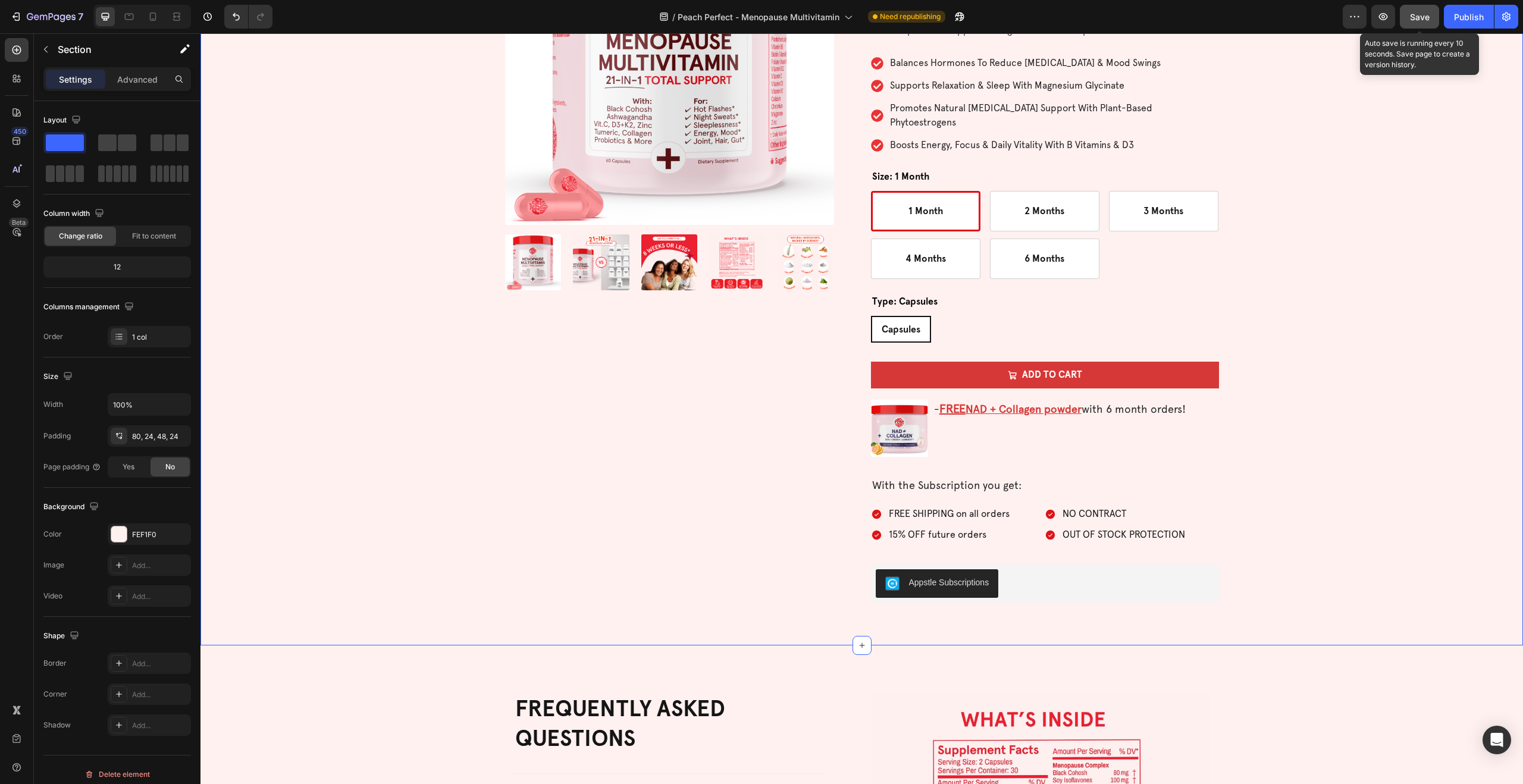
click at [1407, 18] on button "Save" at bounding box center [1419, 17] width 39 height 24
click at [1384, 16] on icon "button" at bounding box center [1382, 16] width 12 height 12
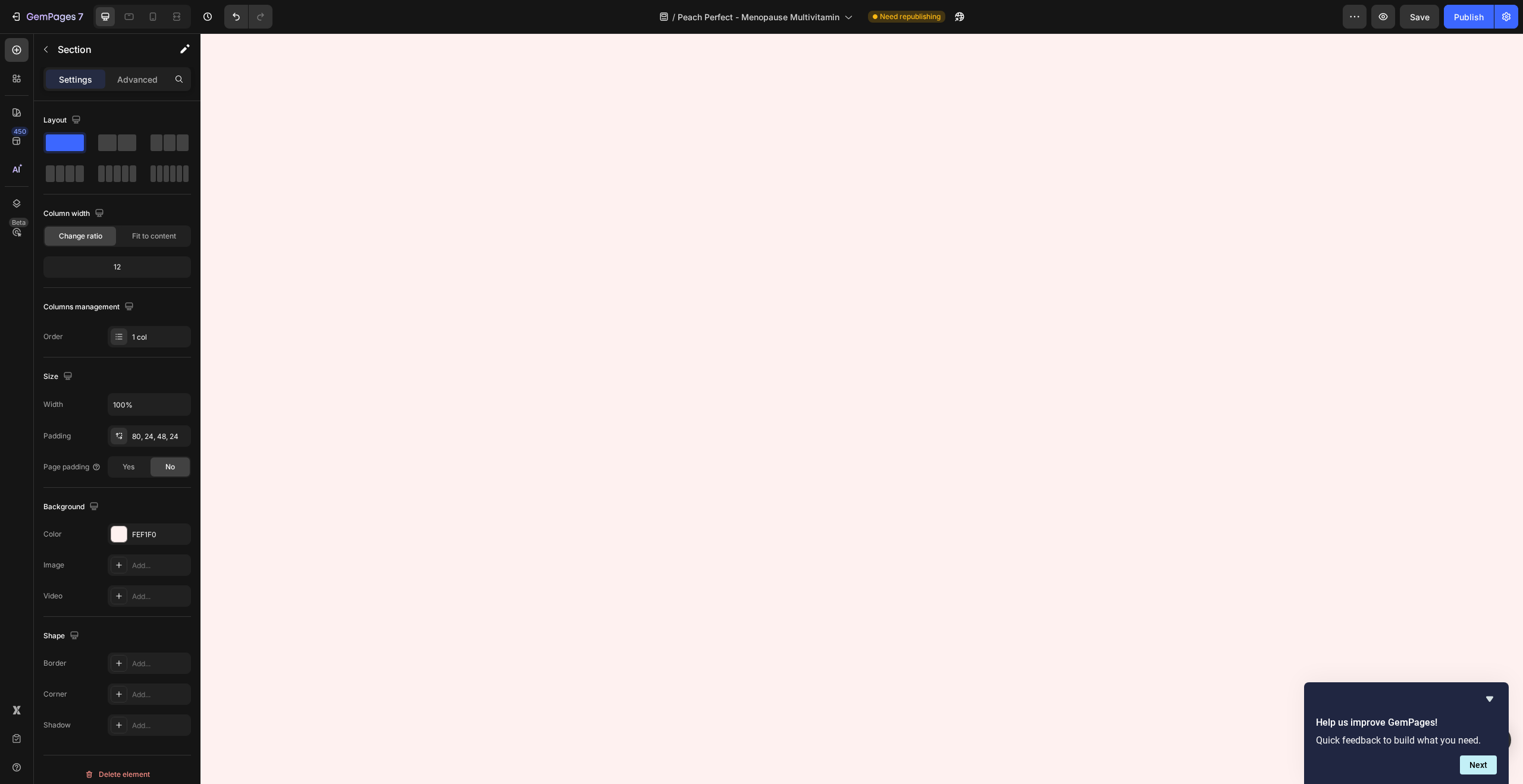
scroll to position [0, 0]
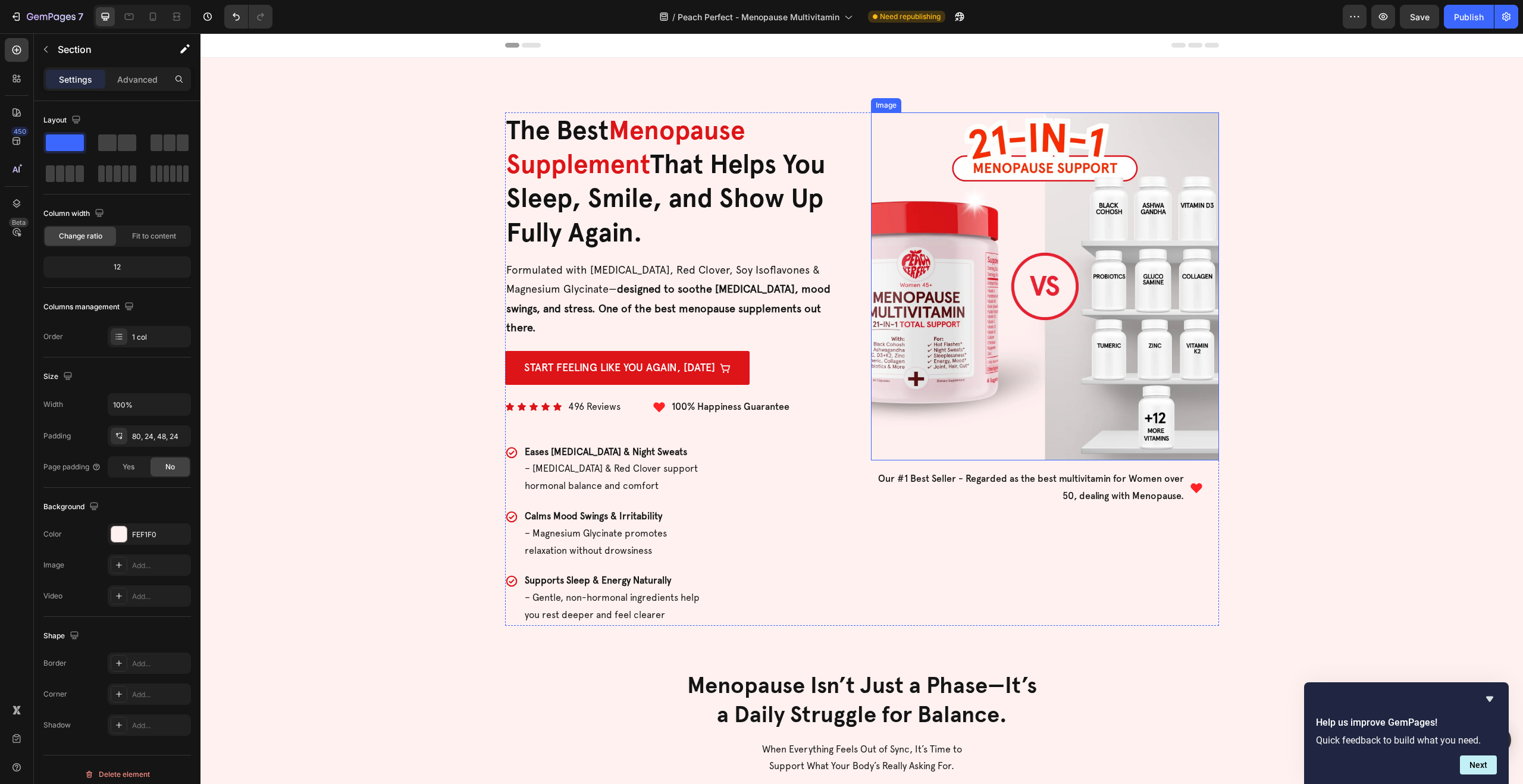
click at [1034, 209] on img at bounding box center [1045, 287] width 348 height 348
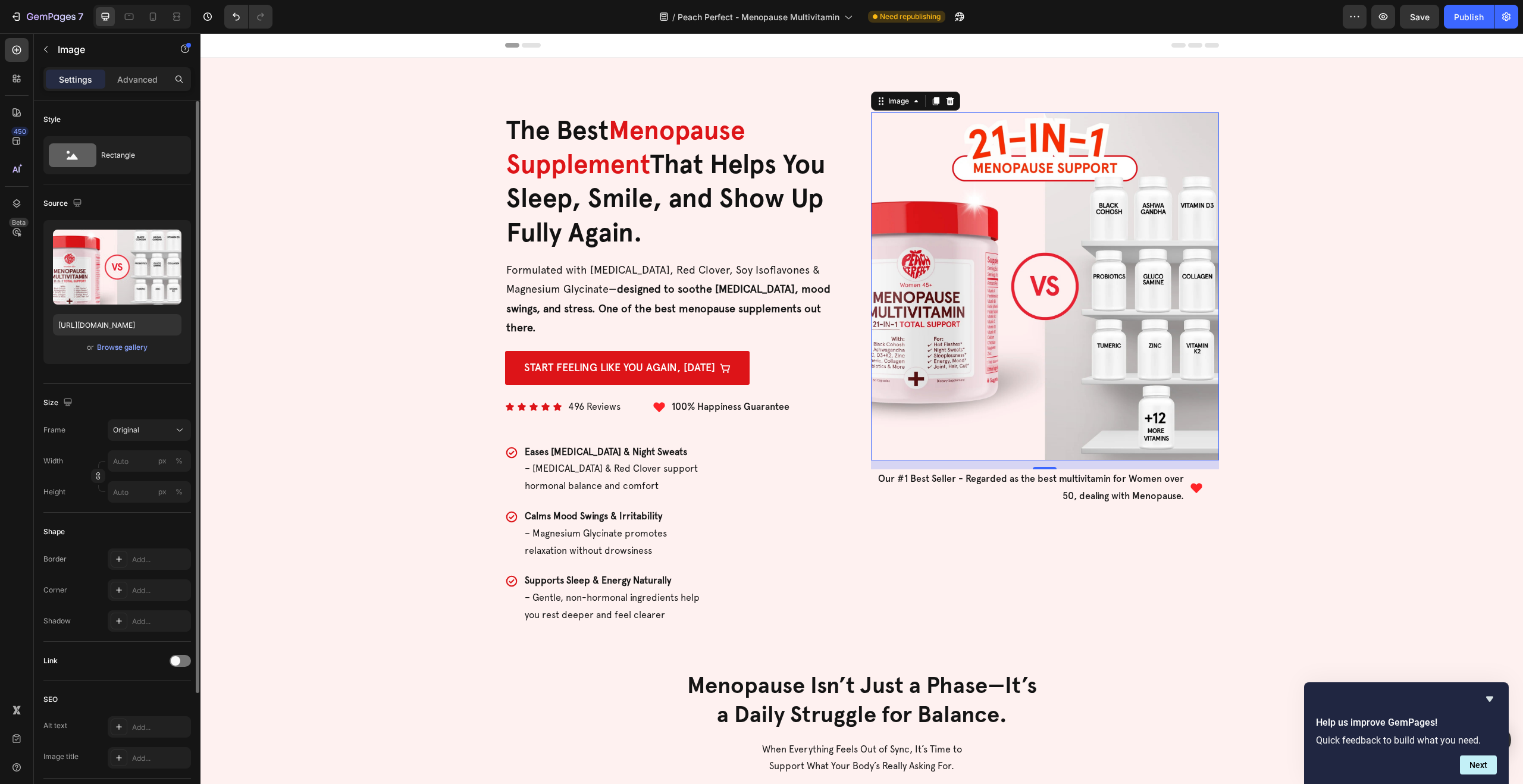
scroll to position [150, 0]
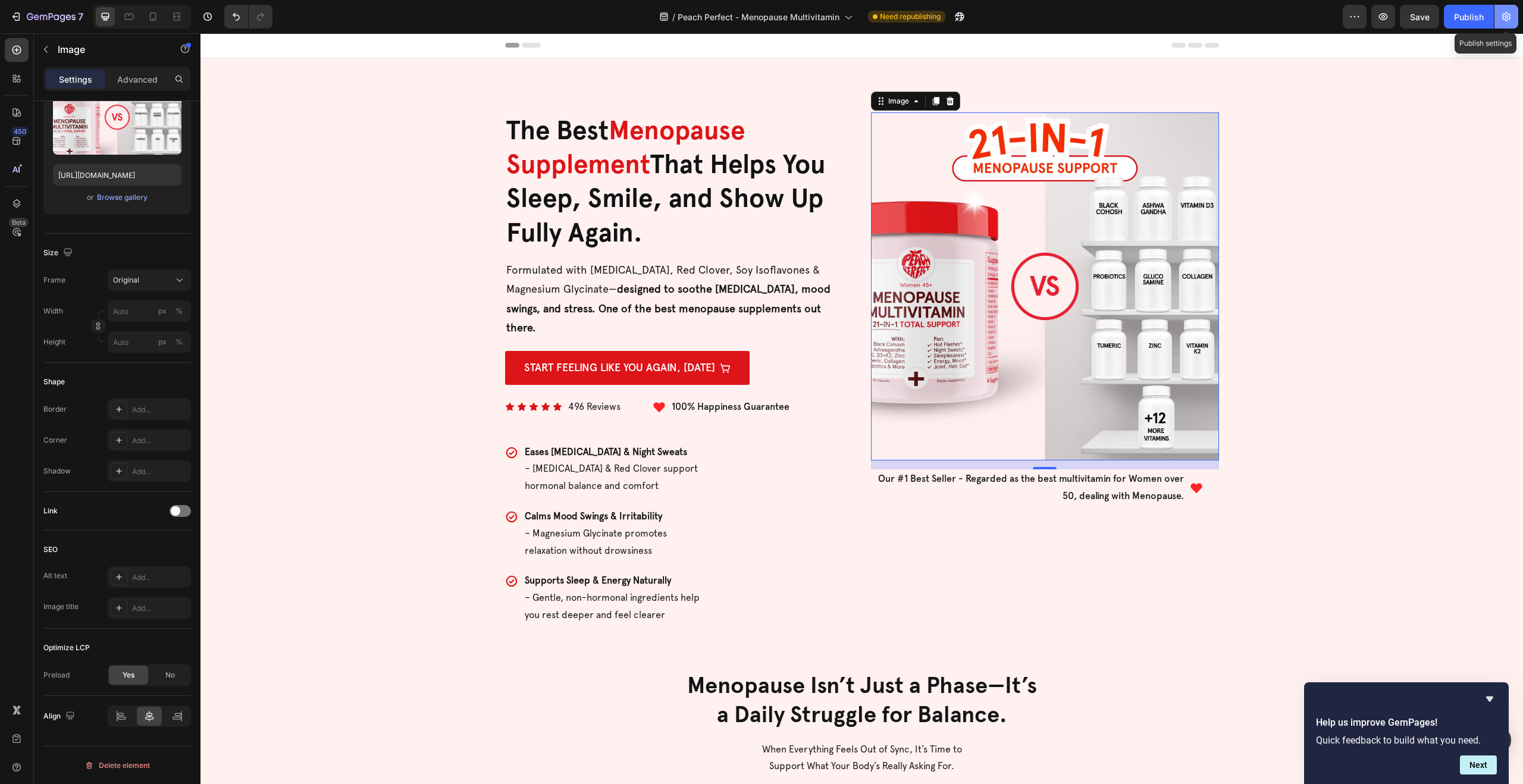
click at [1512, 17] on button "button" at bounding box center [1506, 17] width 24 height 24
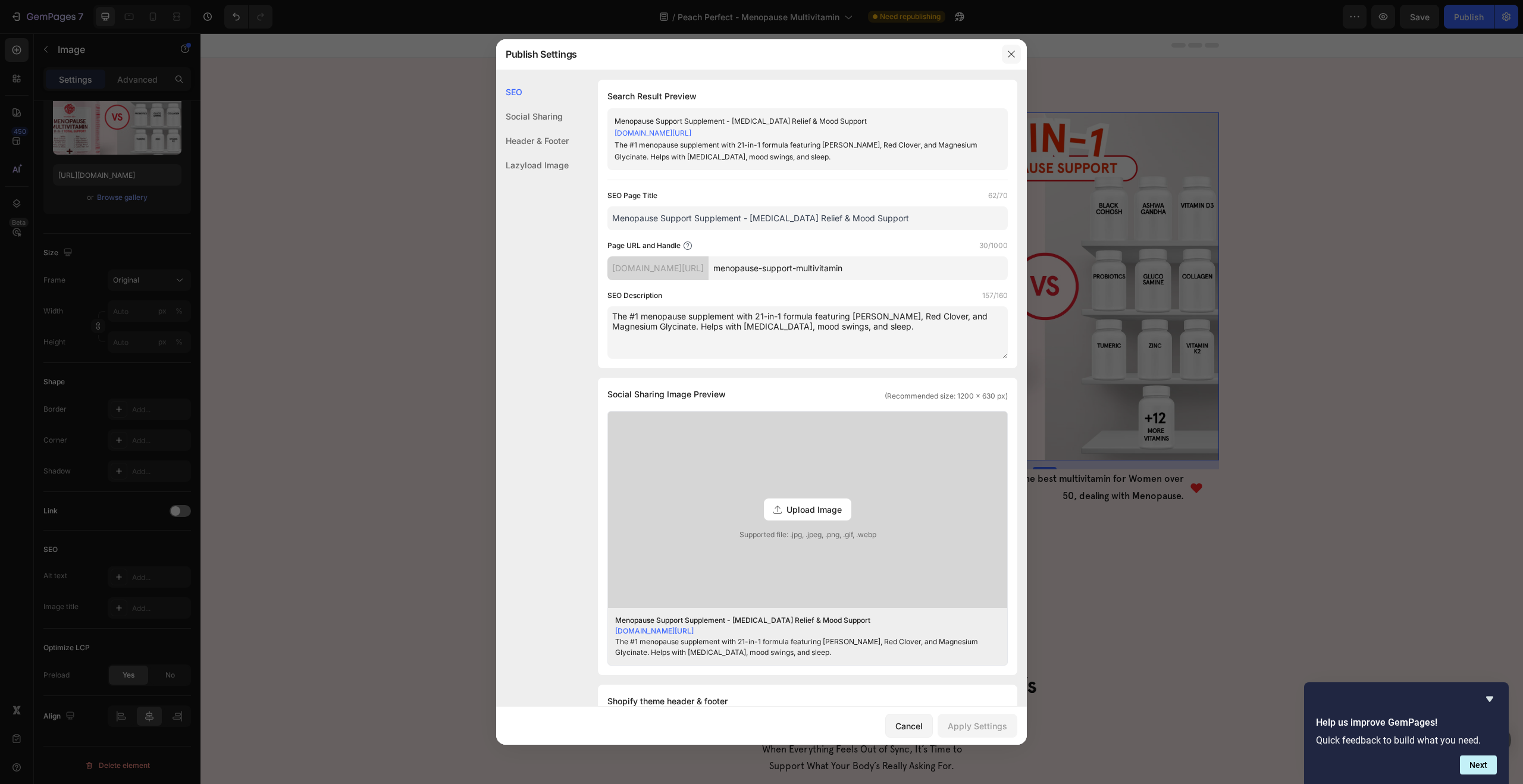
click at [1009, 53] on icon "button" at bounding box center [1011, 54] width 9 height 9
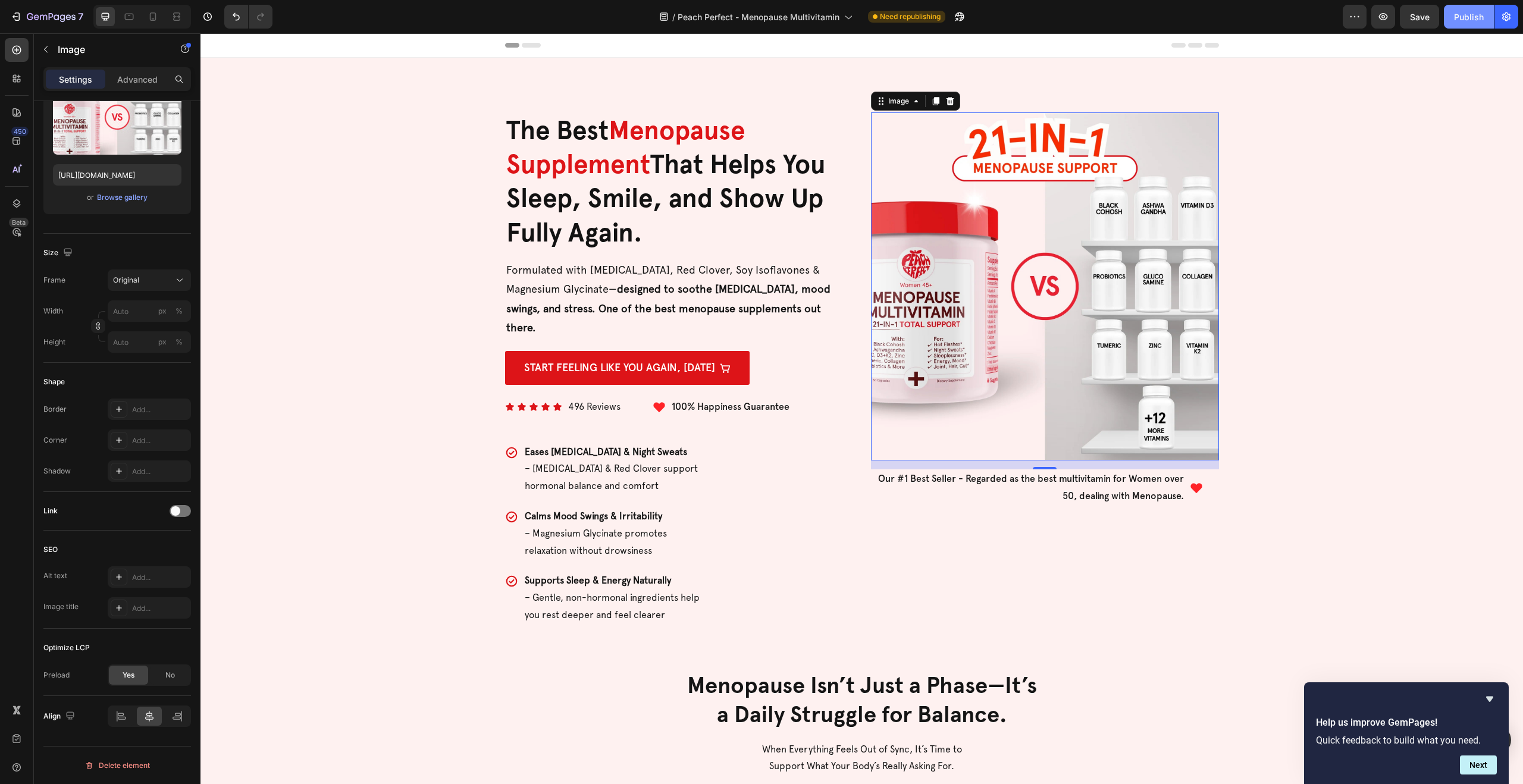
click at [1464, 22] on div "Publish" at bounding box center [1468, 17] width 30 height 12
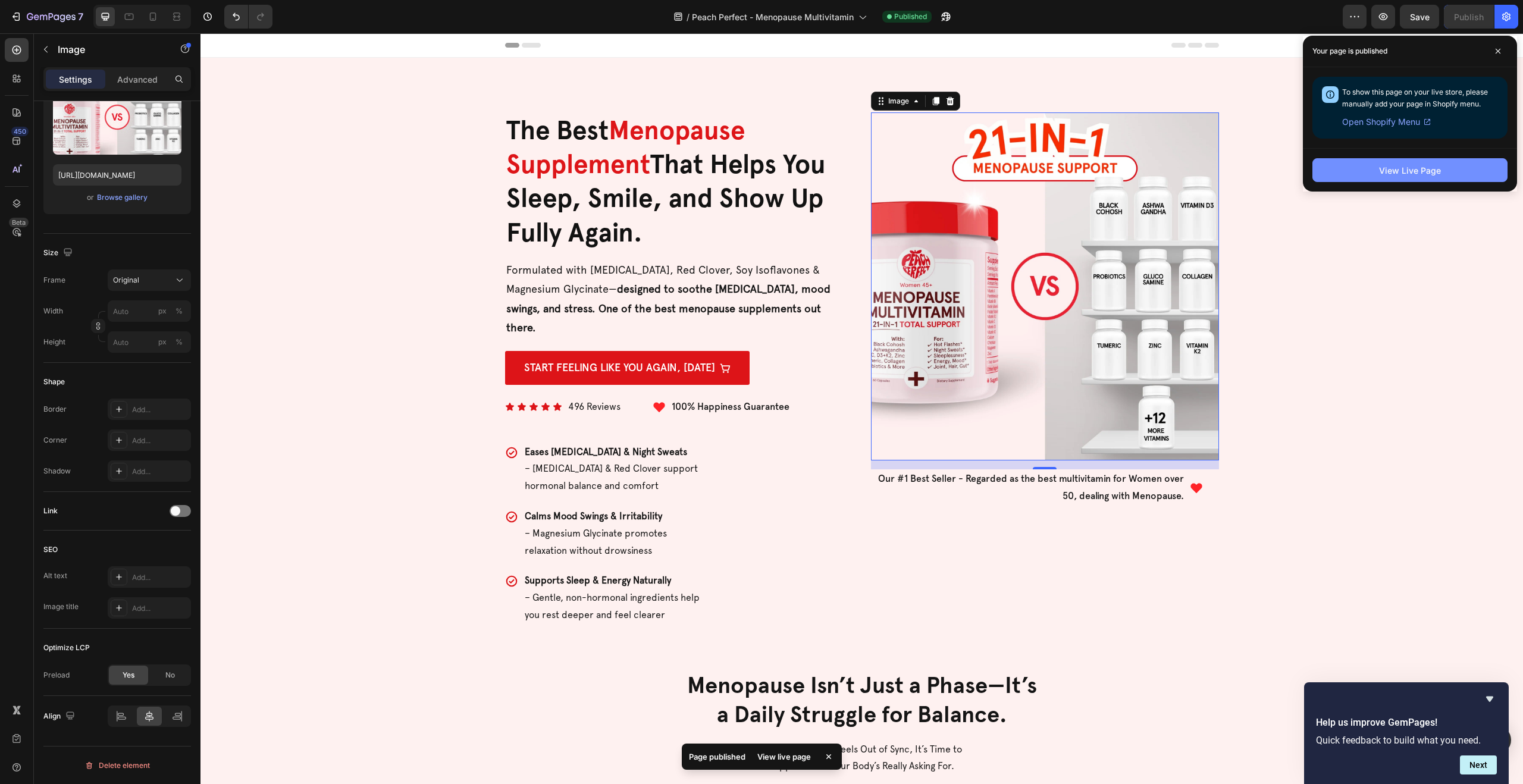
click at [1337, 175] on button "View Live Page" at bounding box center [1410, 170] width 195 height 24
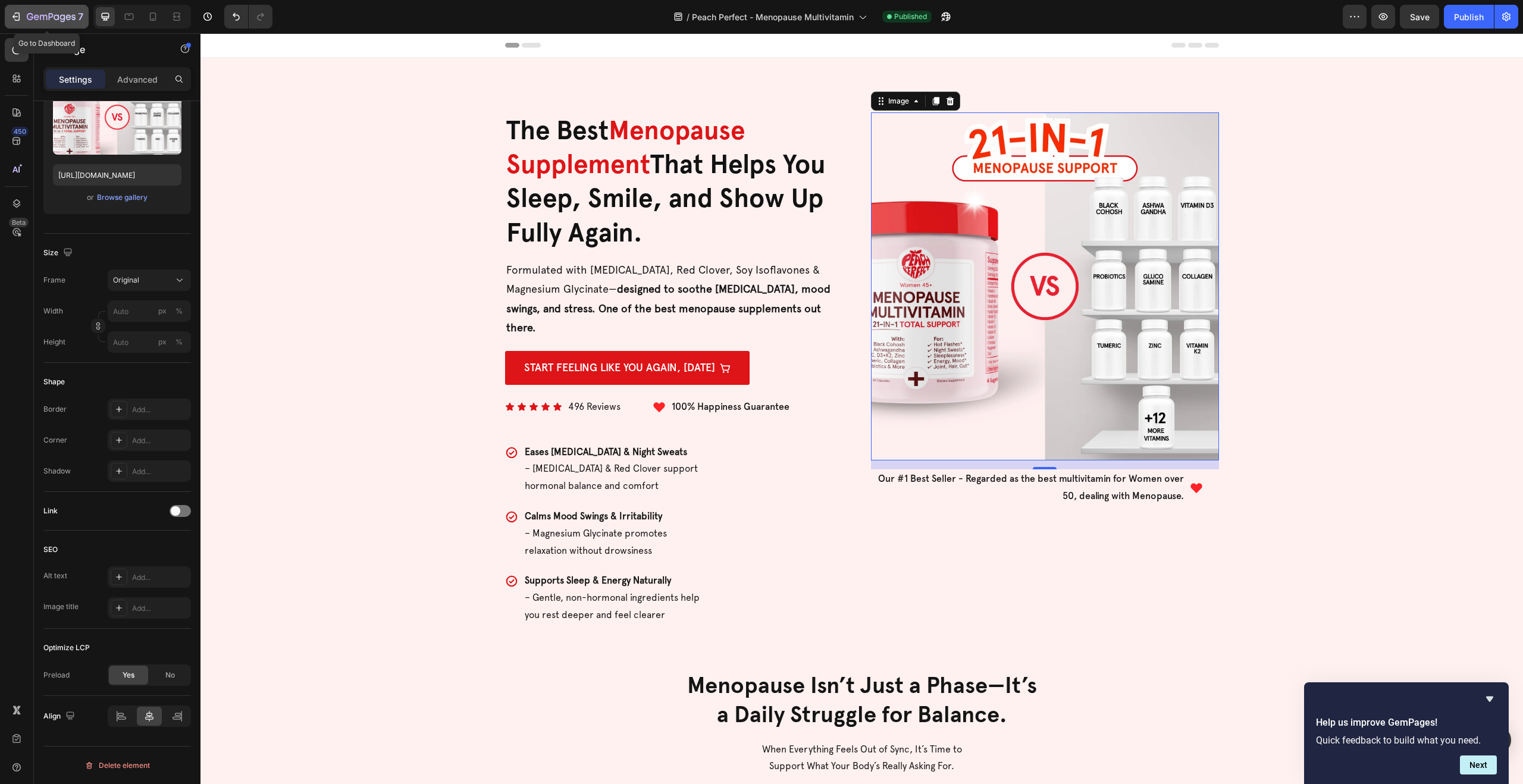
click at [12, 13] on icon "button" at bounding box center [15, 16] width 12 height 12
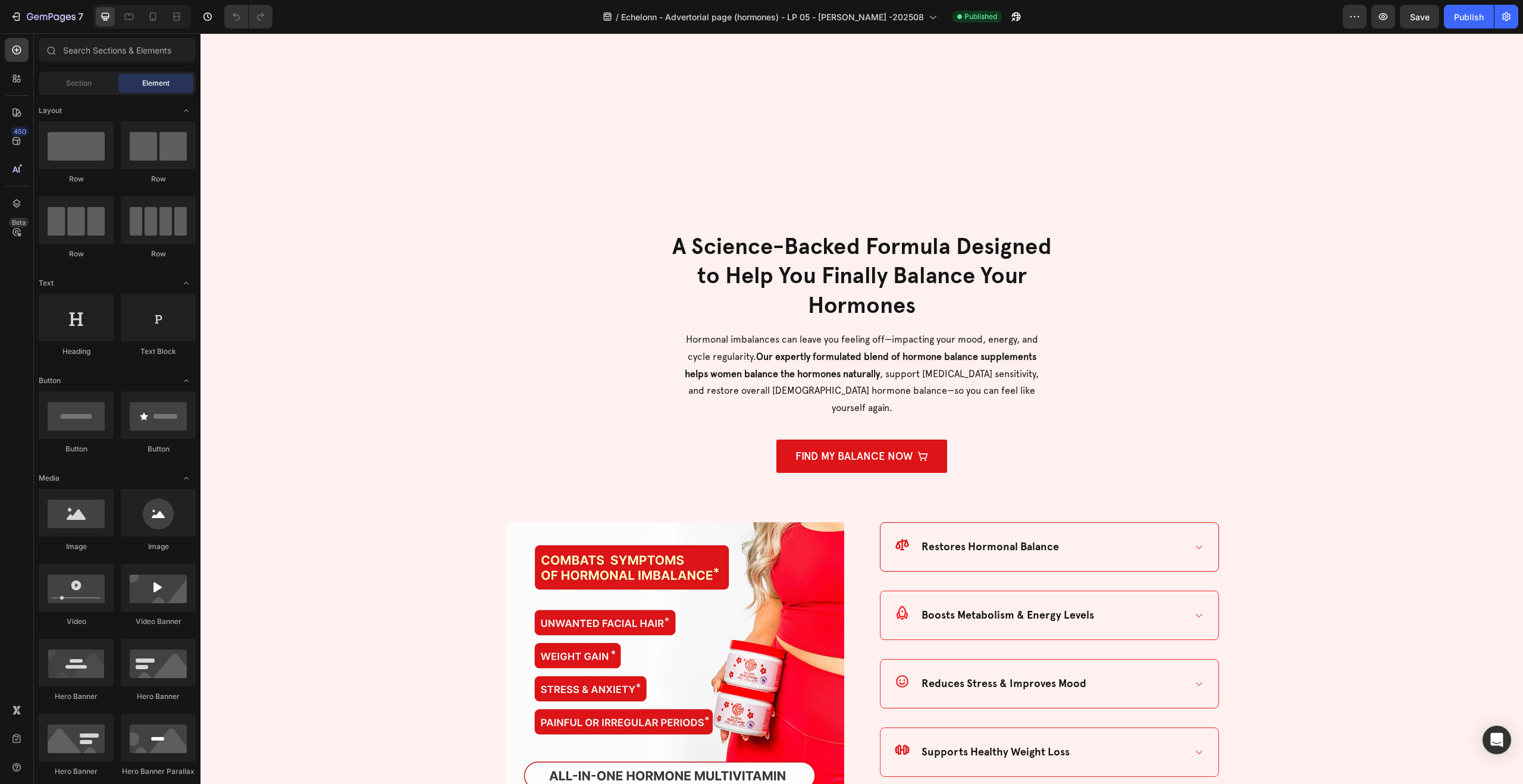
scroll to position [2968, 0]
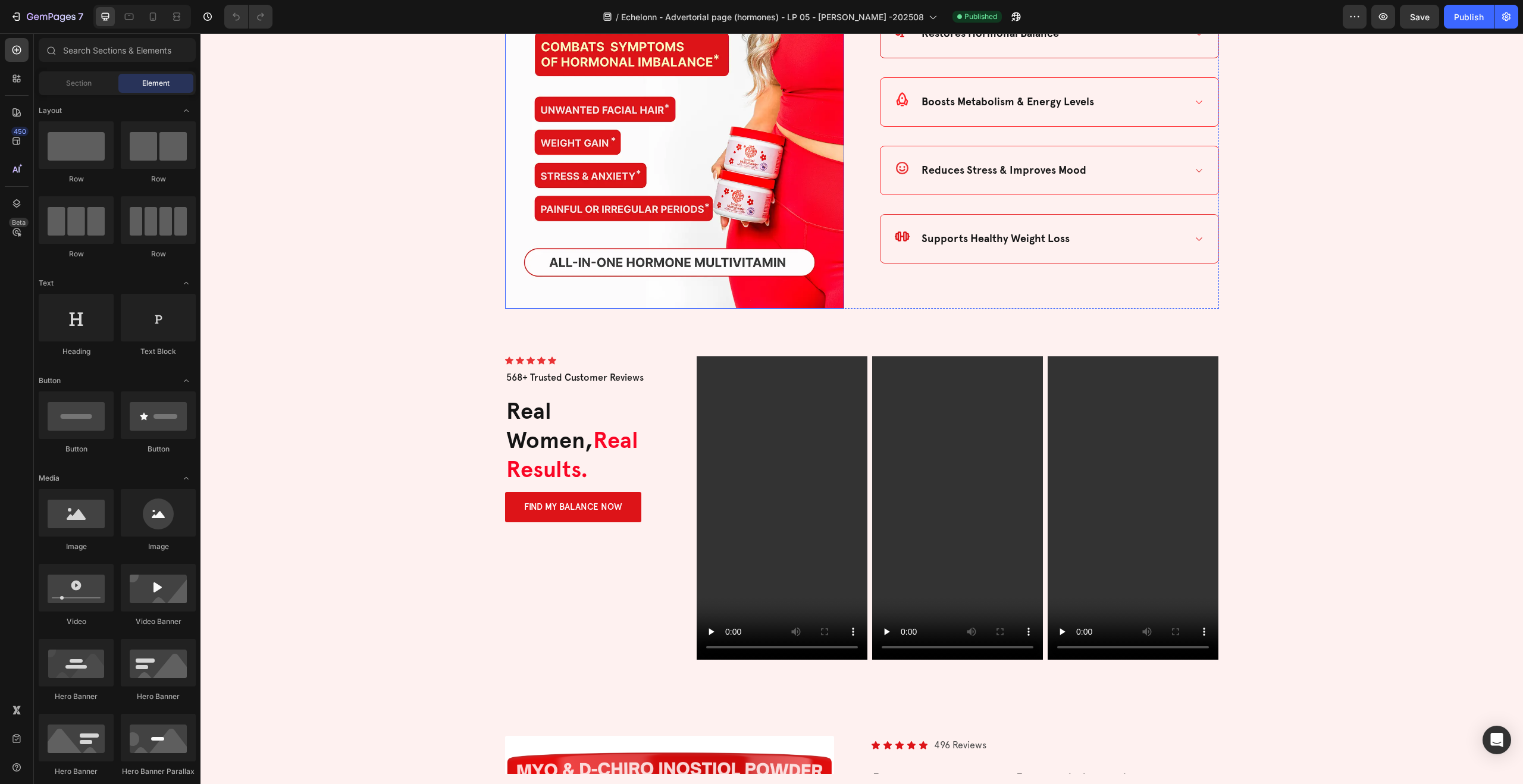
click at [683, 138] on img at bounding box center [674, 158] width 339 height 299
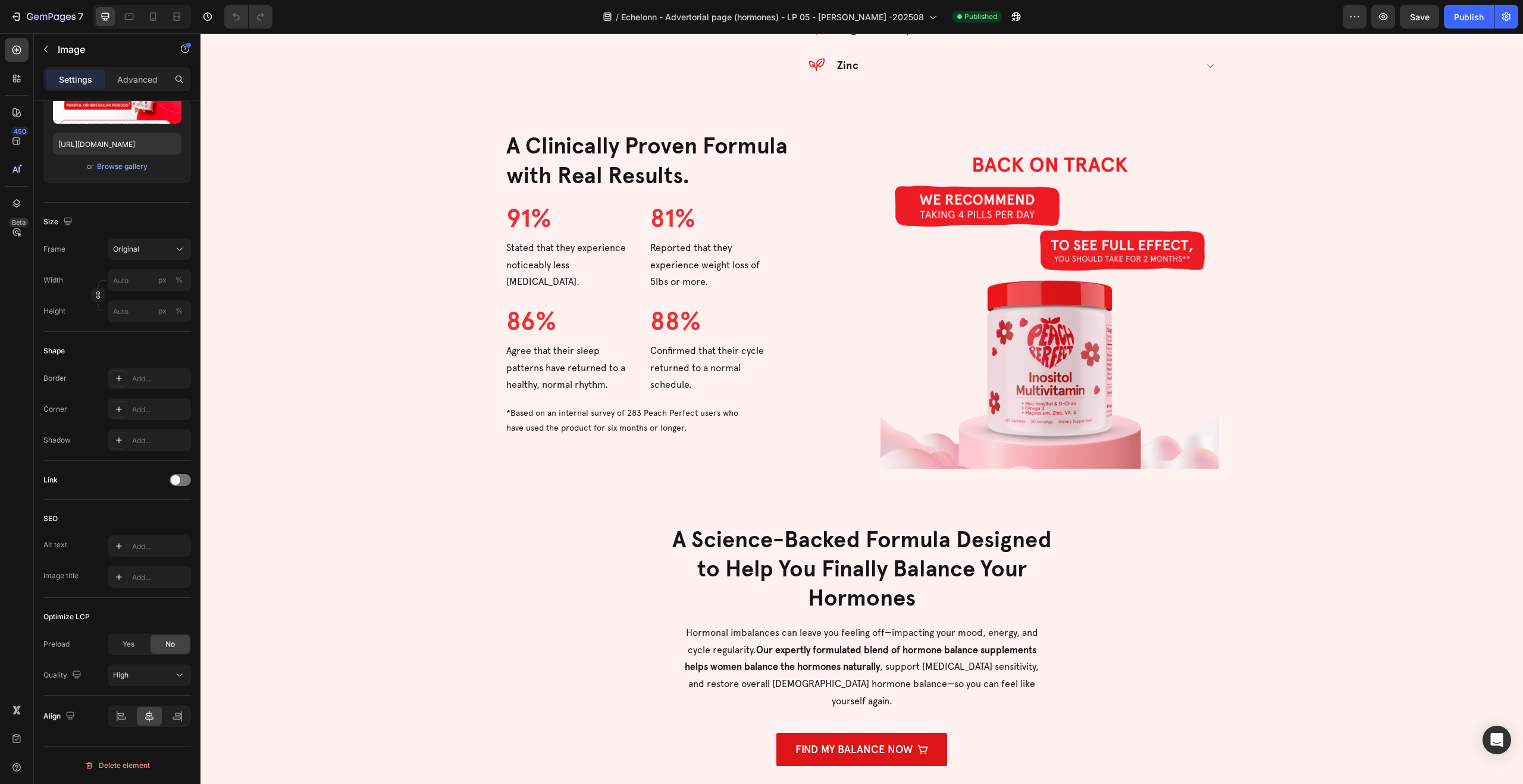
scroll to position [2141, 0]
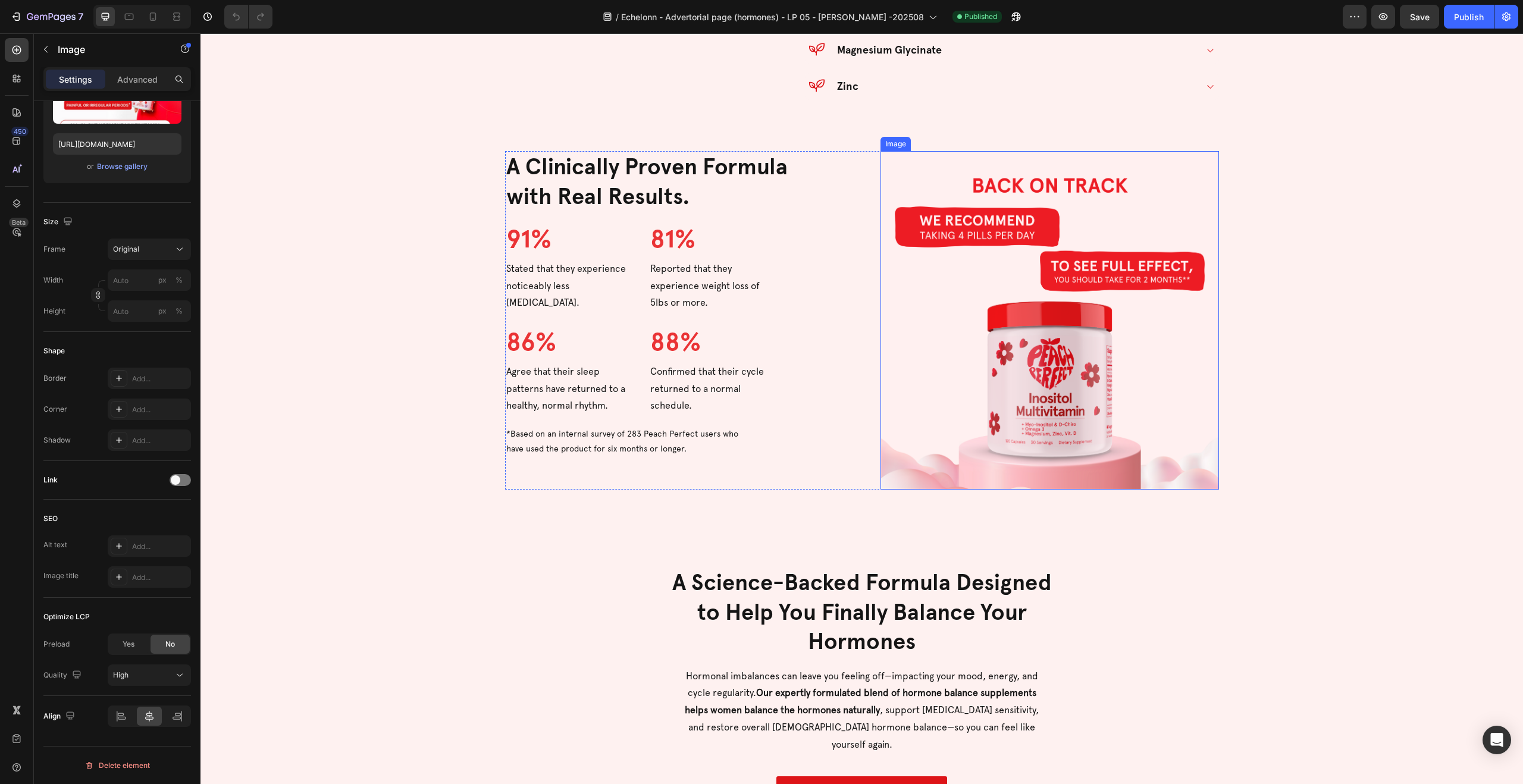
click at [1067, 371] on img at bounding box center [1049, 320] width 338 height 338
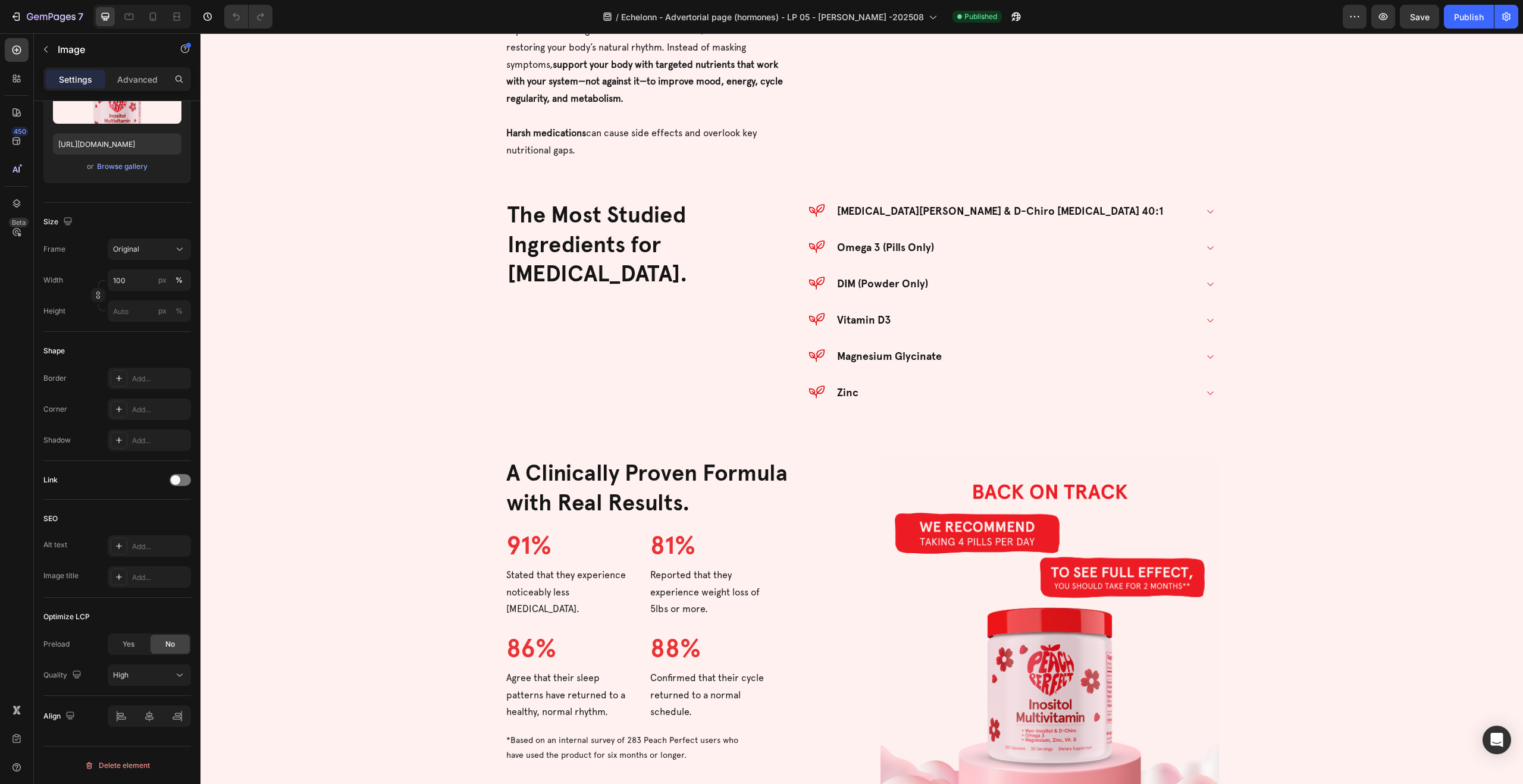
drag, startPoint x: 924, startPoint y: 110, endPoint x: 920, endPoint y: 126, distance: 16.5
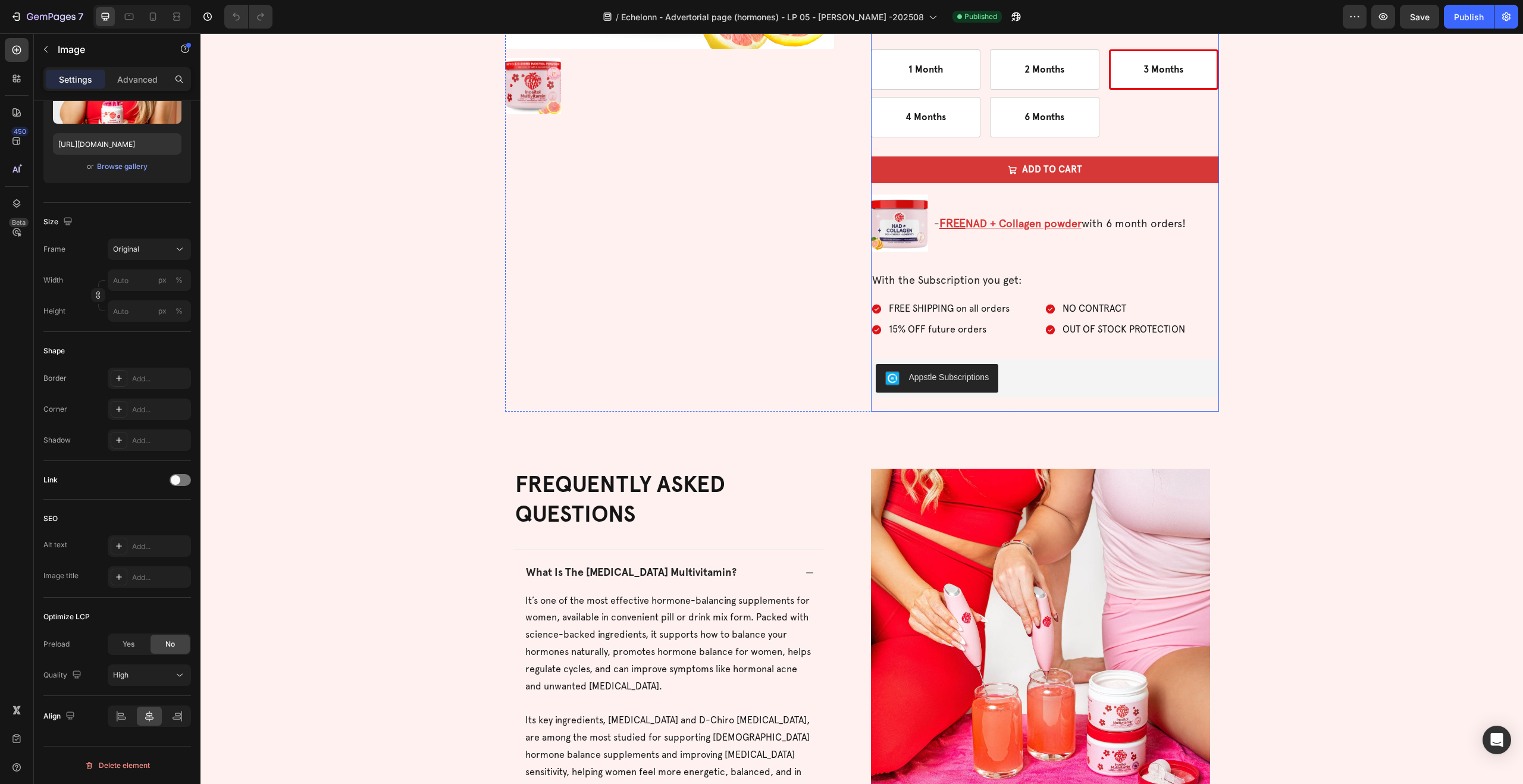
scroll to position [3948, 0]
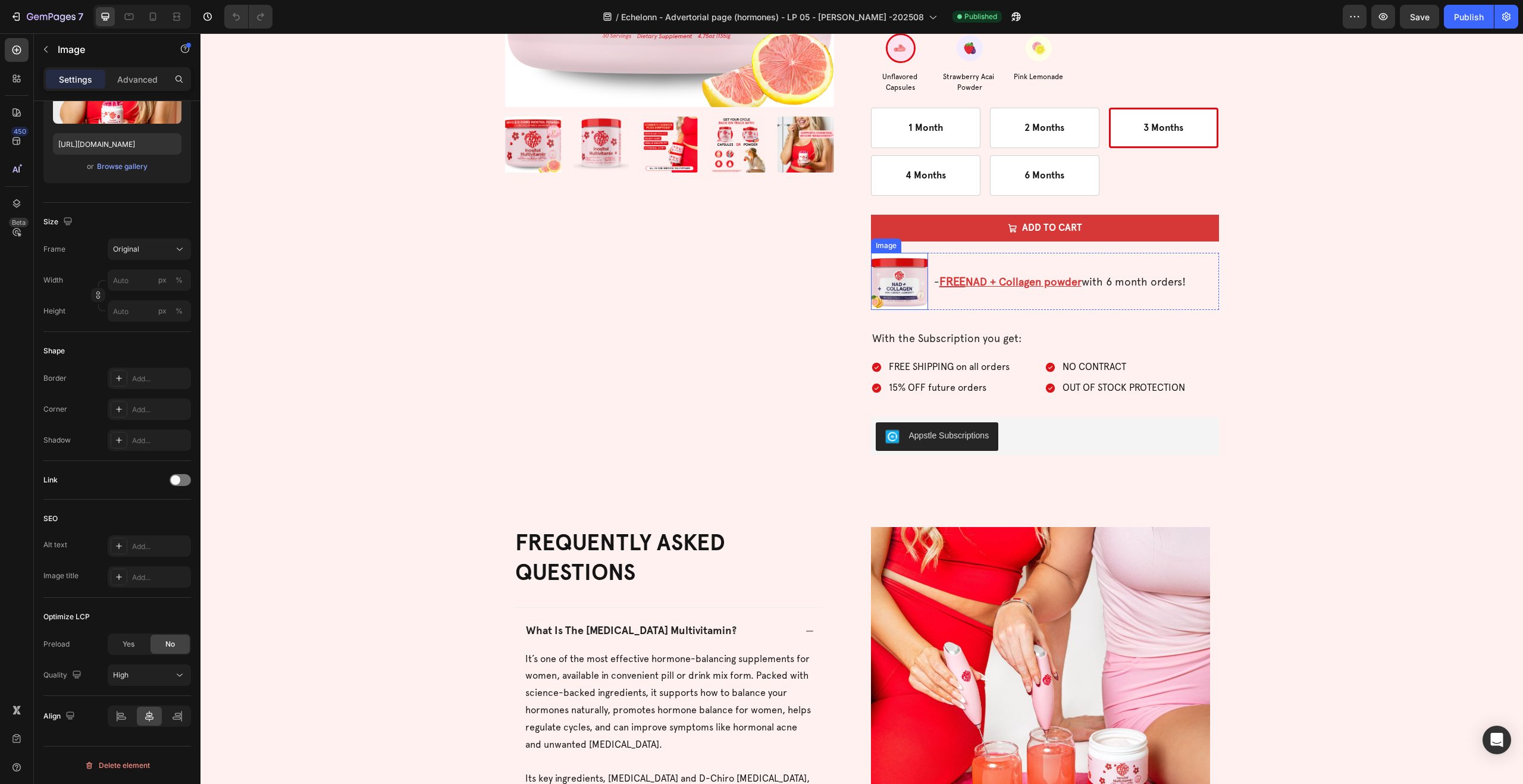
click at [906, 286] on img at bounding box center [899, 281] width 57 height 57
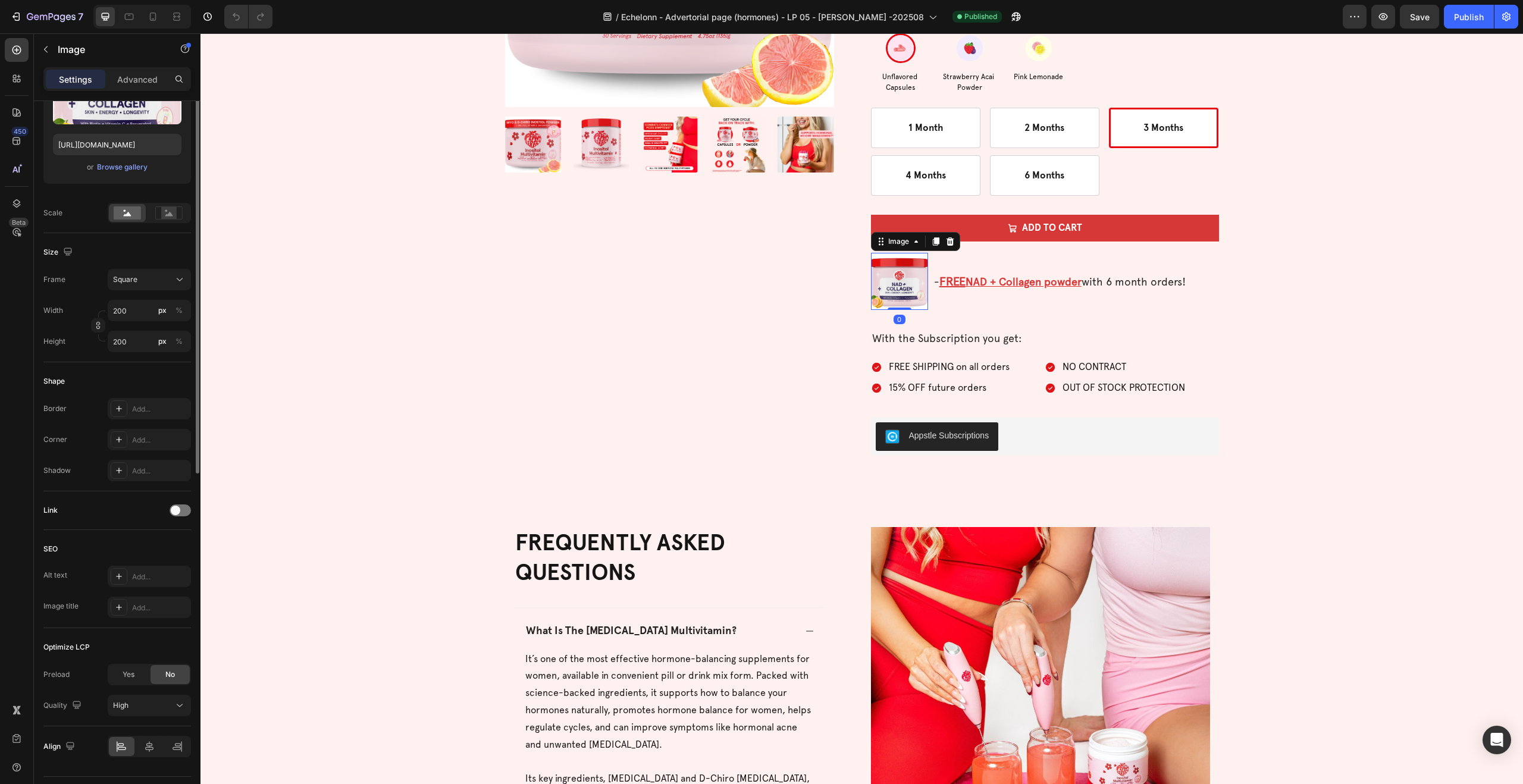
scroll to position [0, 0]
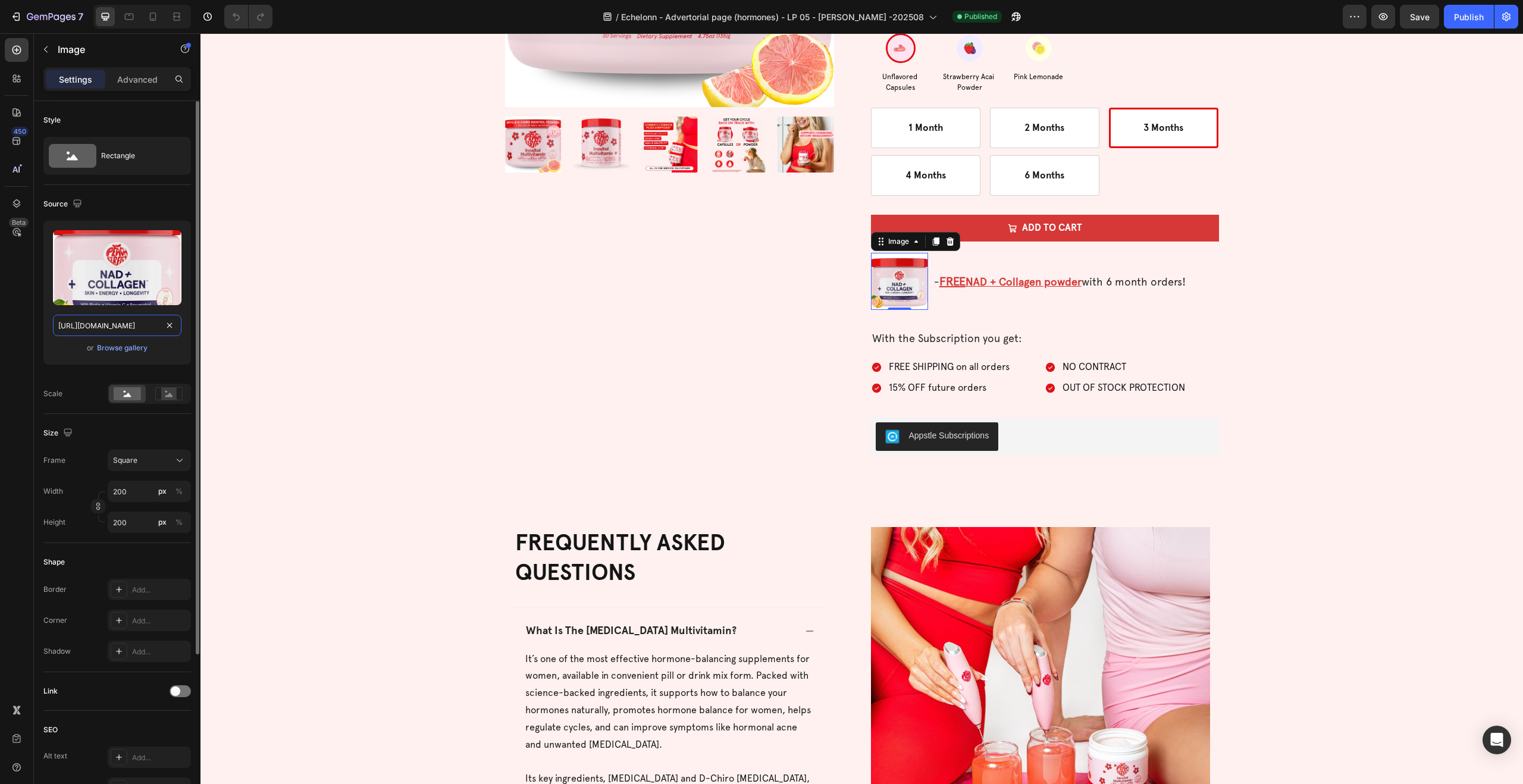
click at [99, 325] on input "https://cdn.shopify.com/s/files/1/0689/8155/5496/files/gempages_553501470821975…" at bounding box center [116, 325] width 128 height 22
click at [110, 325] on input "https://cdn.shopify.com/s/files/1/0689/8155/5496/files/gempages_553501470821975…" at bounding box center [116, 325] width 128 height 22
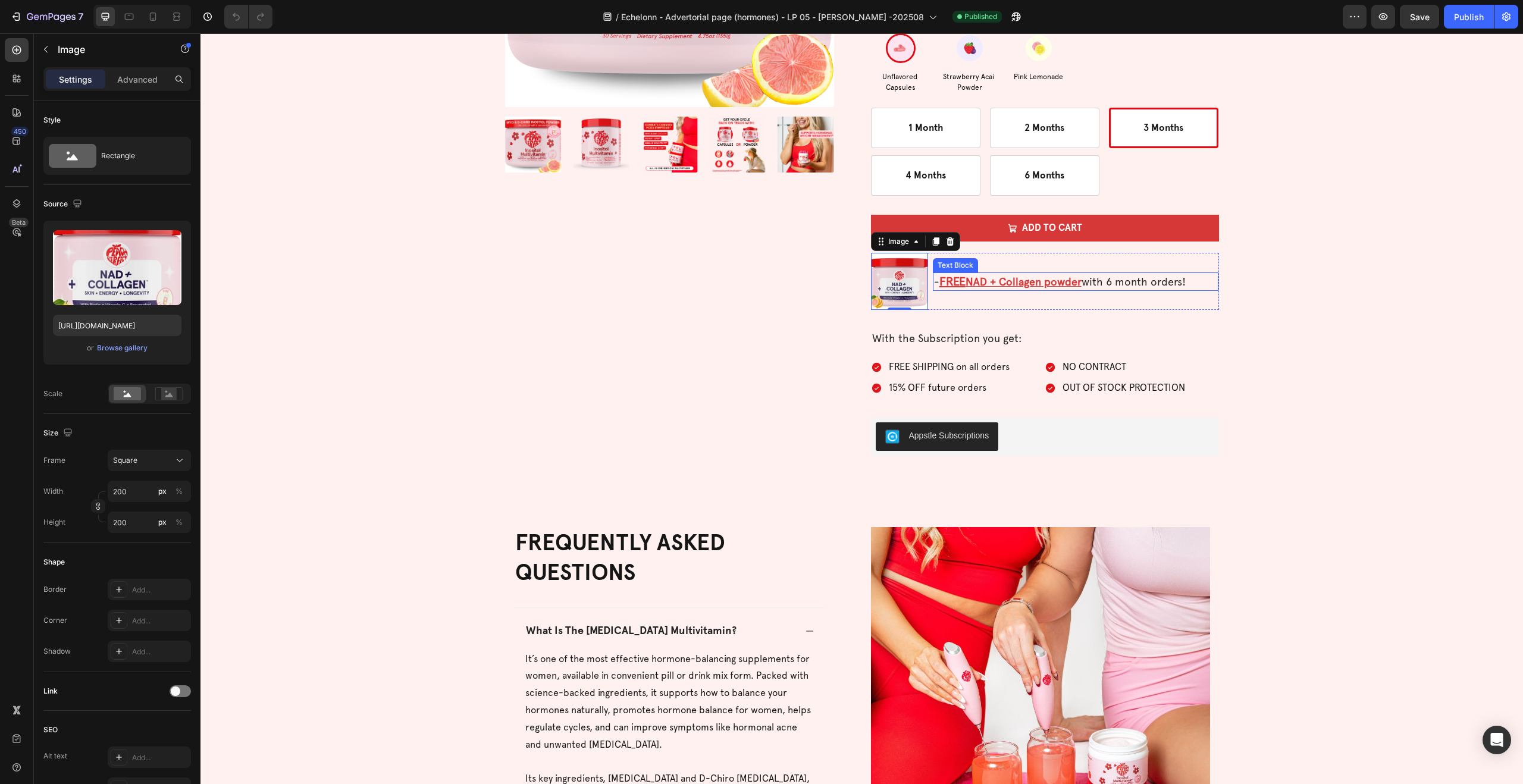
click at [1122, 281] on p "- FREE NAD + Collagen powder with 6 month orders!" at bounding box center [1076, 282] width 284 height 16
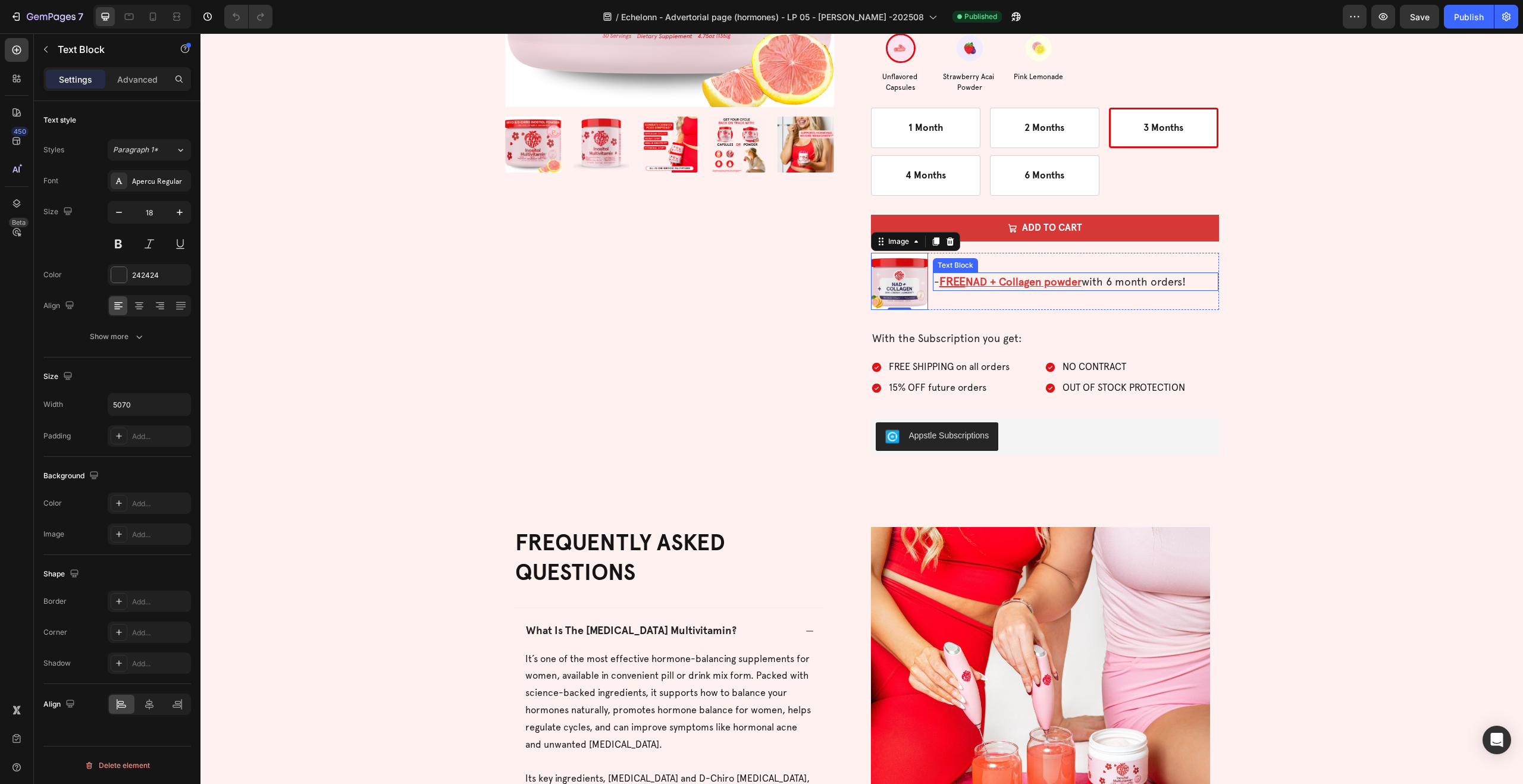
click at [1122, 281] on p "- FREE NAD + Collagen powder with 6 month orders!" at bounding box center [1076, 282] width 284 height 16
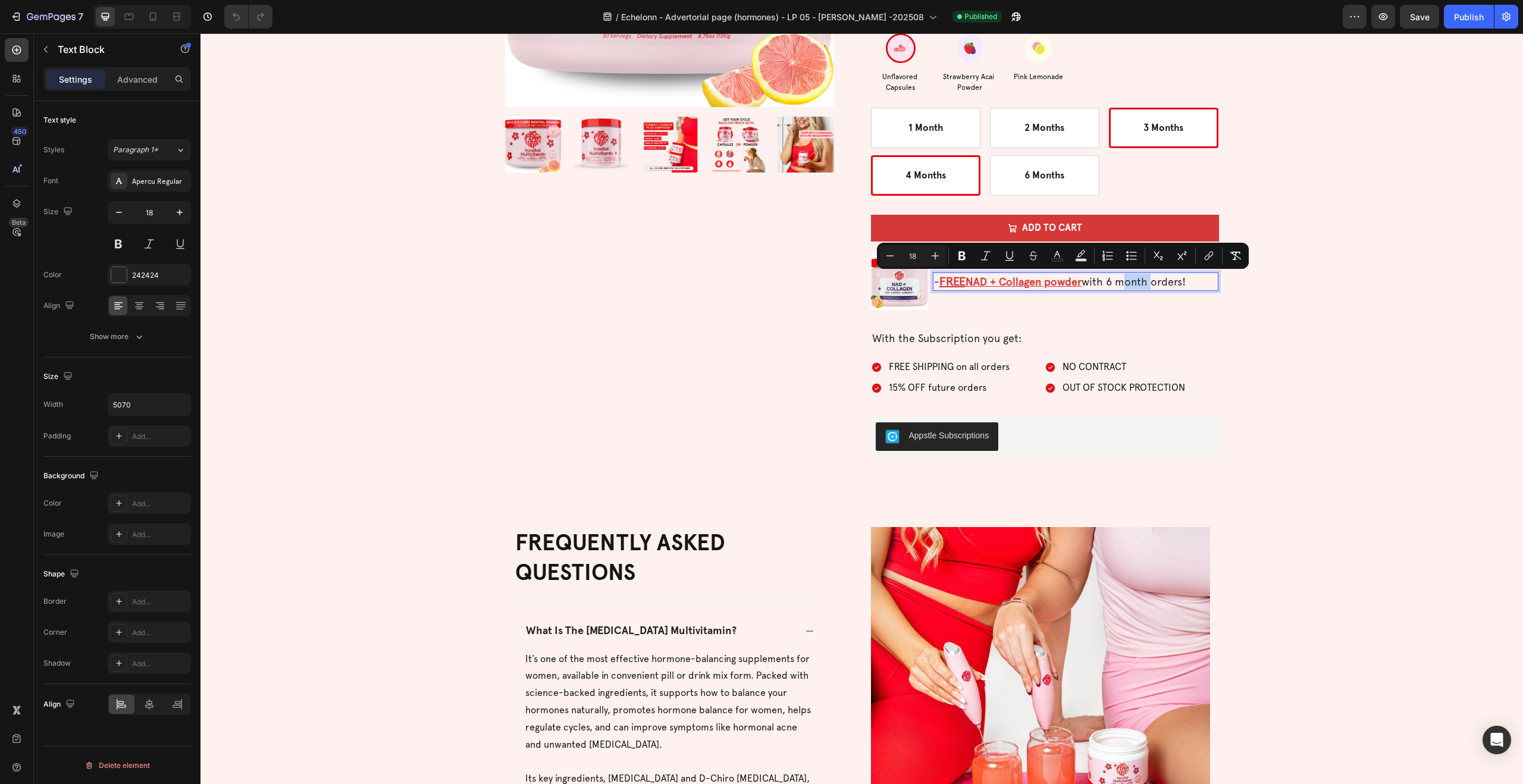
copy p "- FREE NAD + Collagen powder with 6 month orders!"
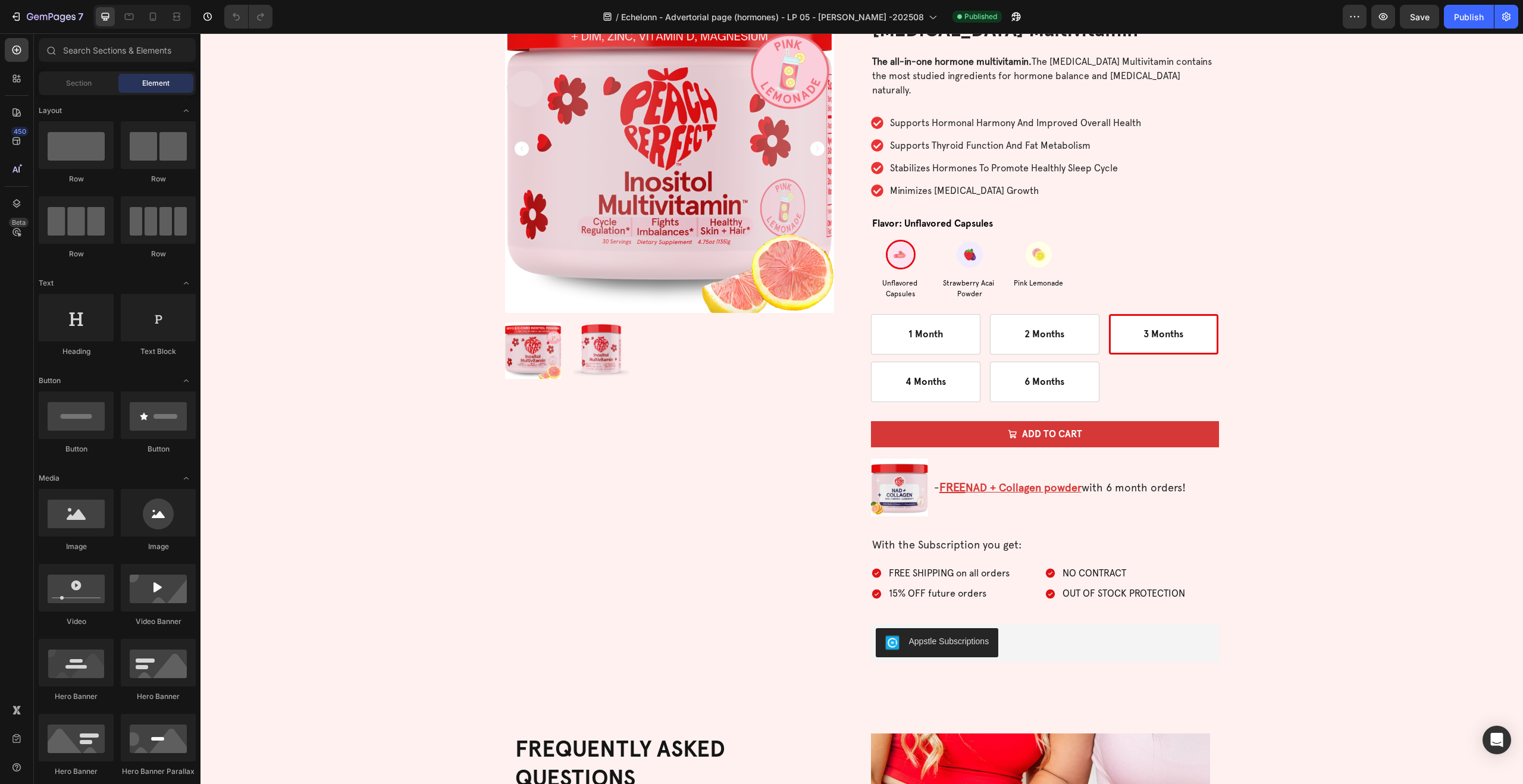
scroll to position [3766, 0]
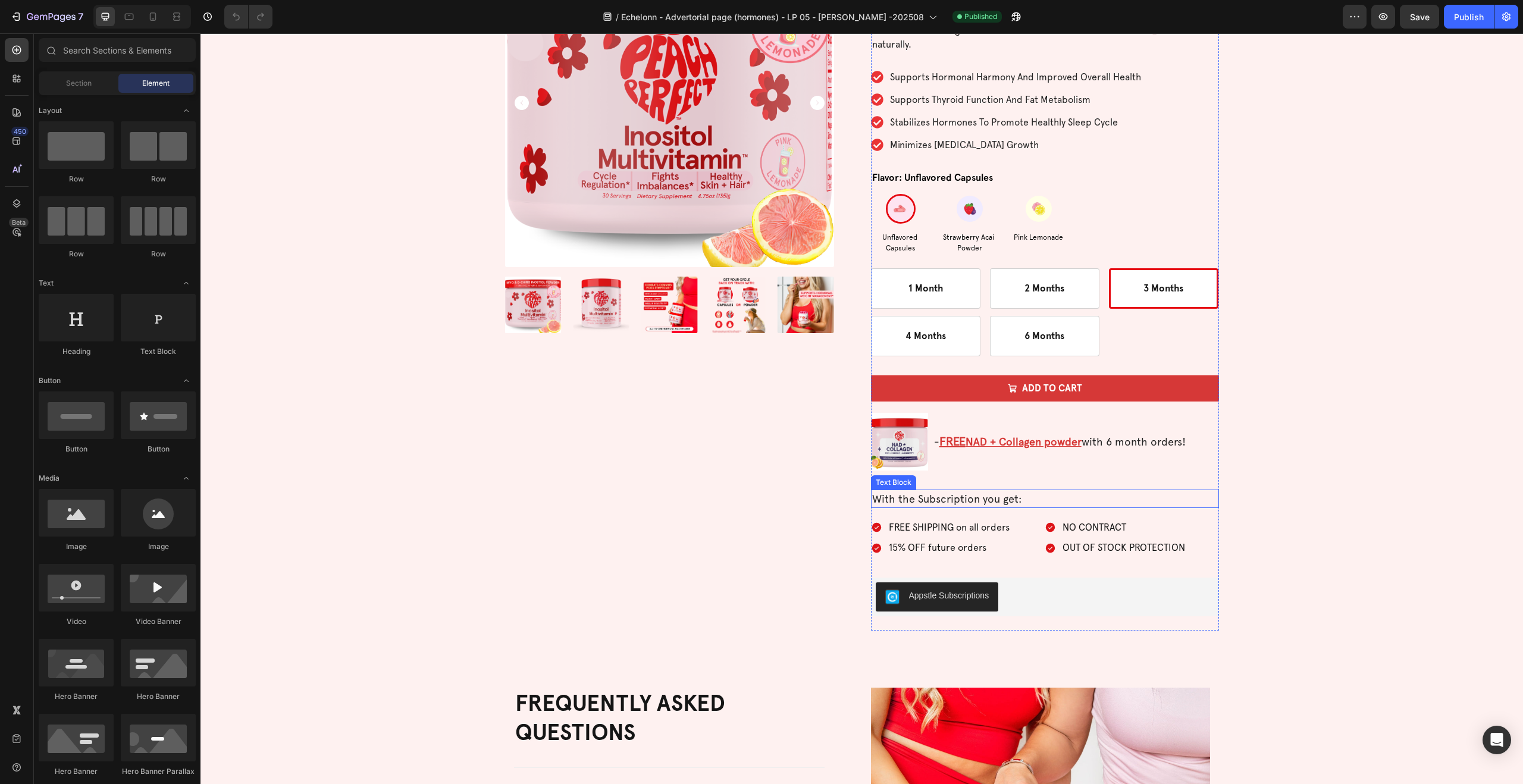
click at [1033, 497] on p "With the Subscription you get:" at bounding box center [1045, 499] width 346 height 16
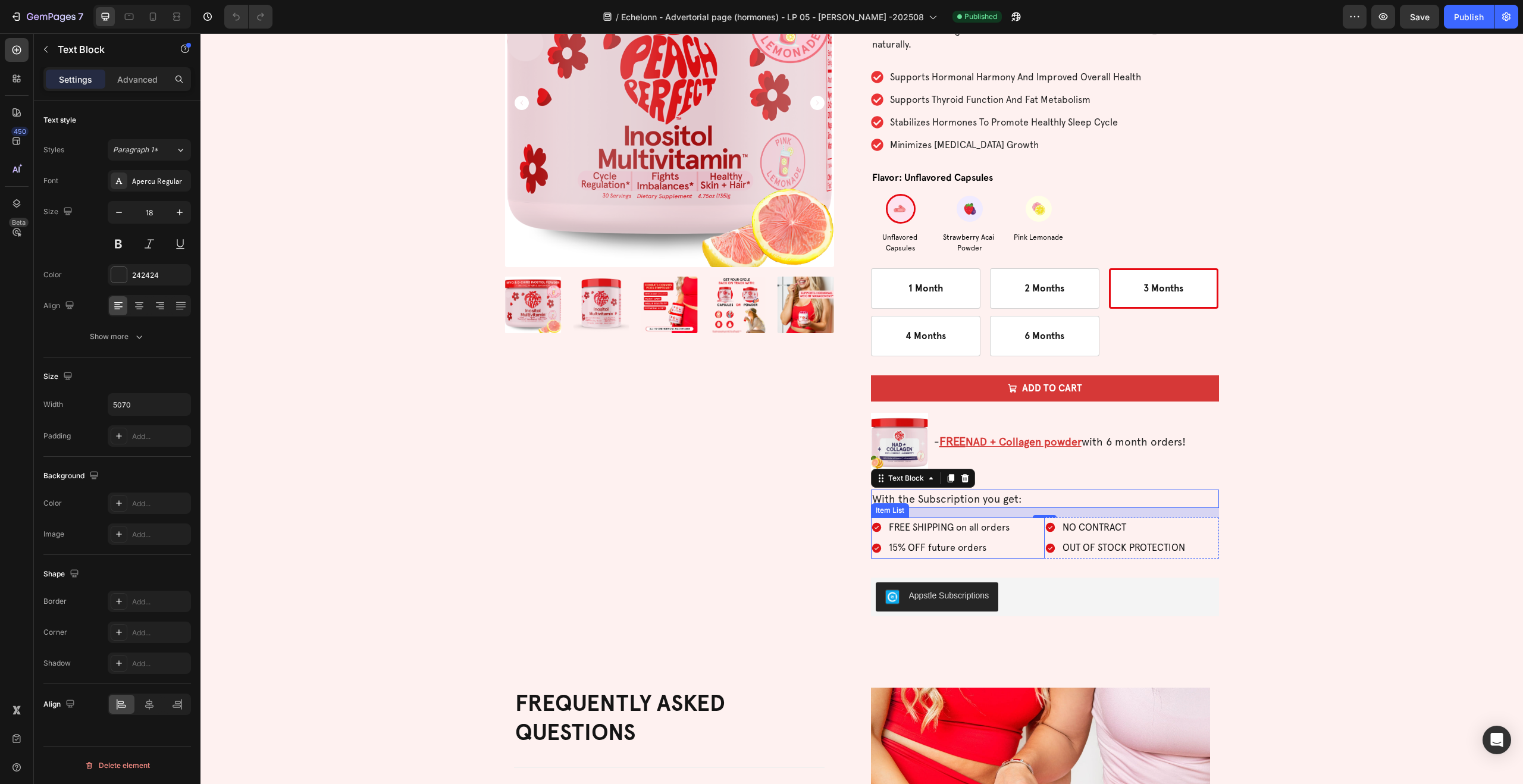
click at [877, 508] on div "Item List" at bounding box center [890, 510] width 33 height 11
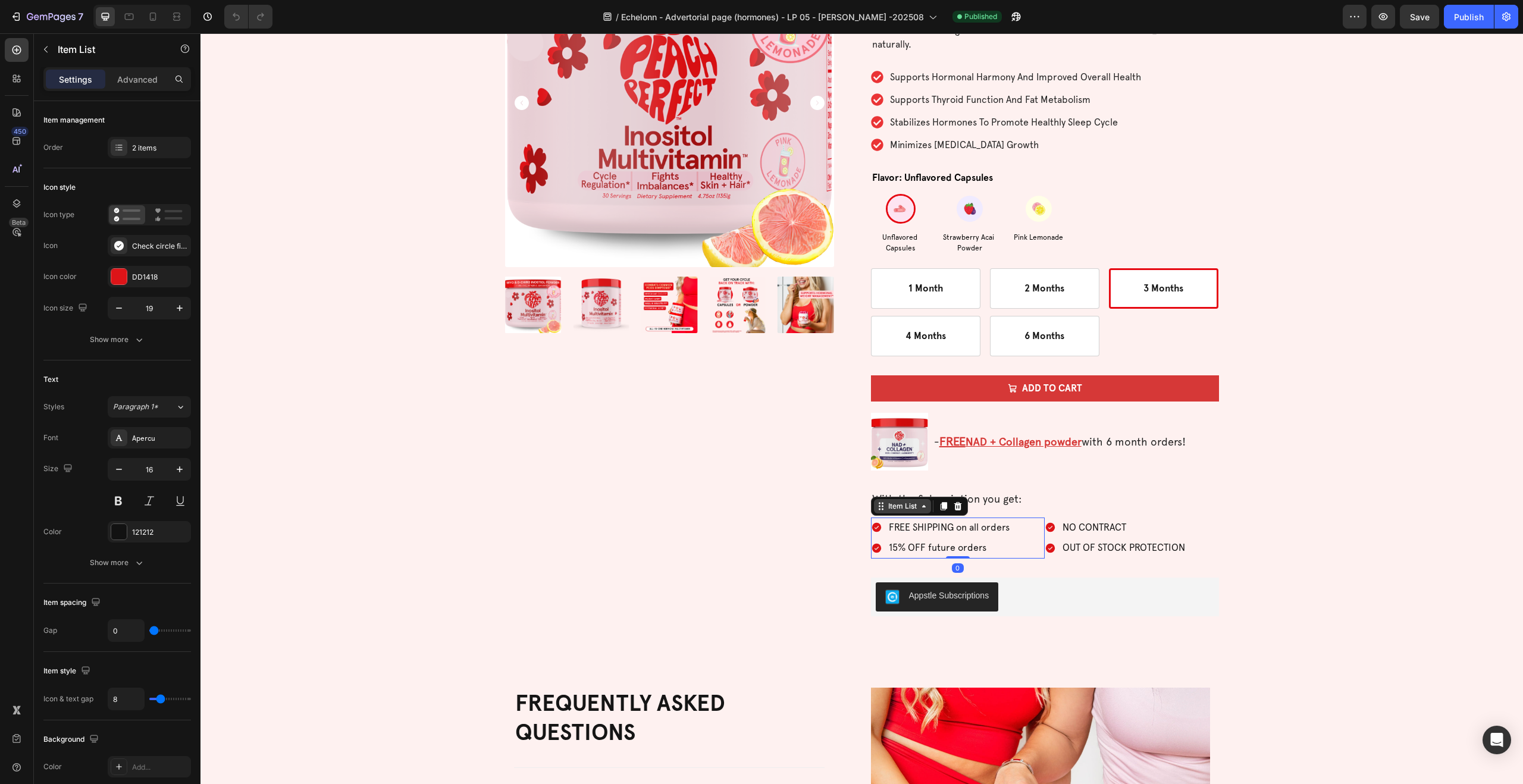
click at [879, 506] on icon at bounding box center [879, 505] width 2 height 2
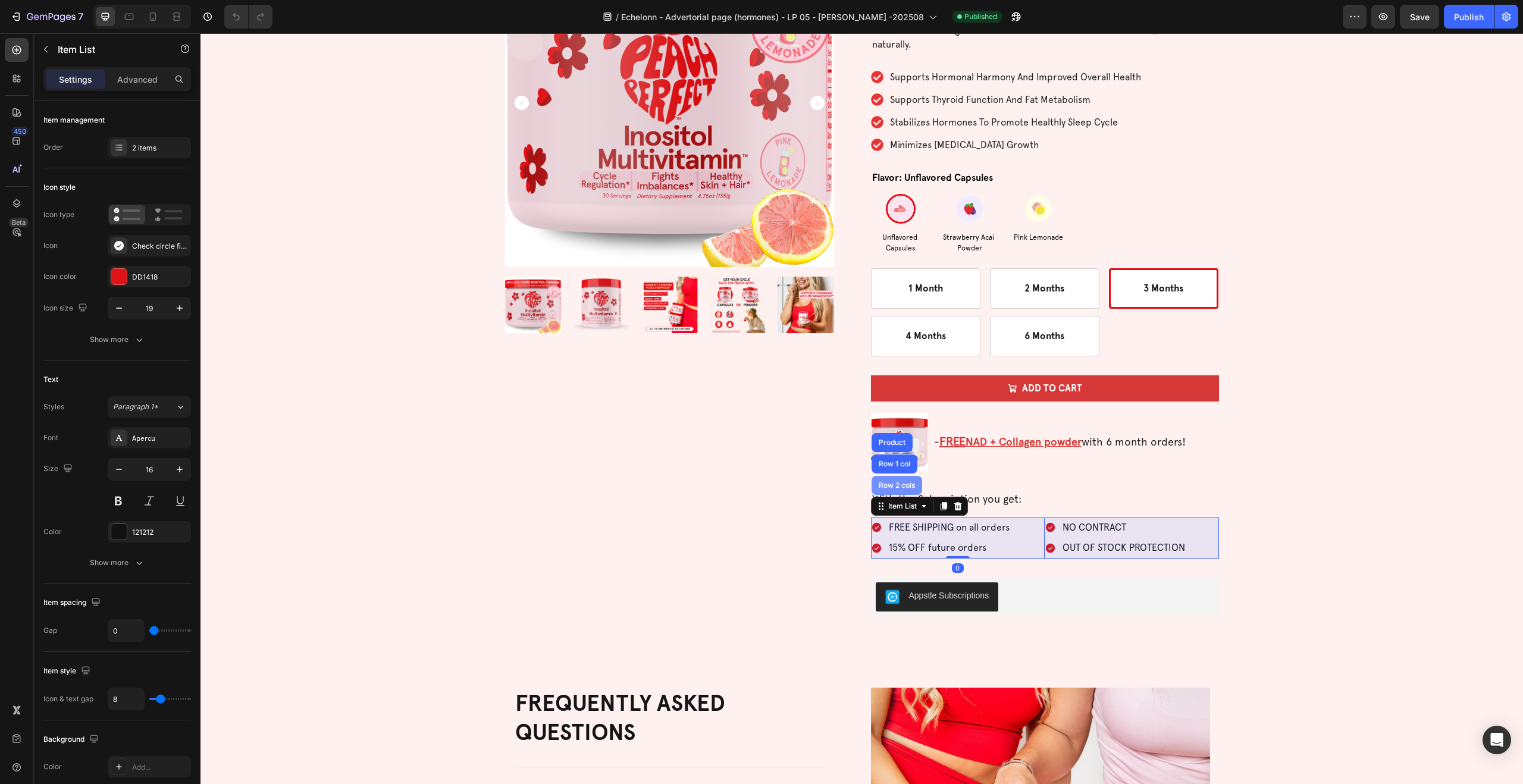
click at [886, 486] on div "Row 2 cols" at bounding box center [897, 486] width 41 height 7
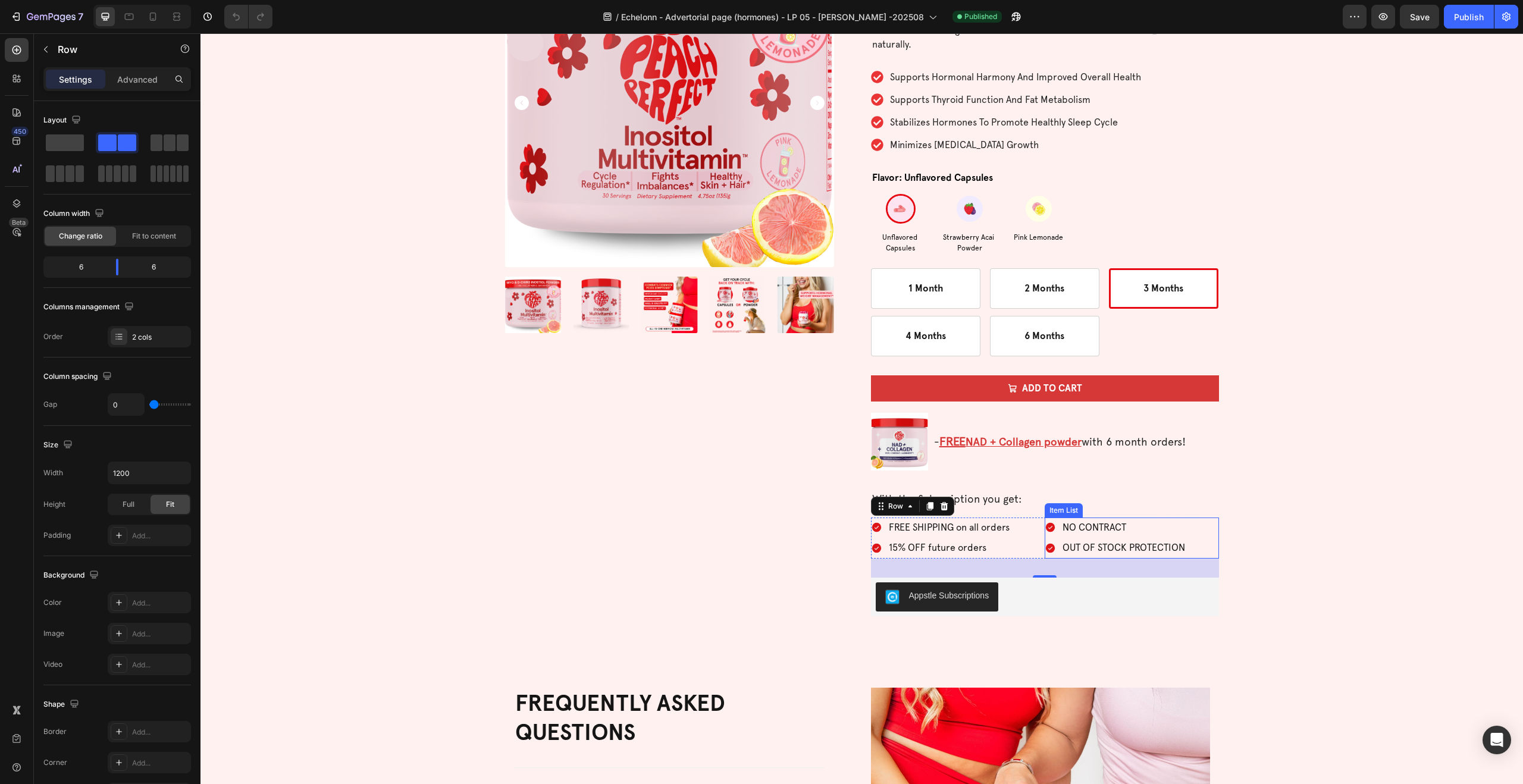
click at [1067, 502] on p "With the Subscription you get:" at bounding box center [1045, 499] width 346 height 16
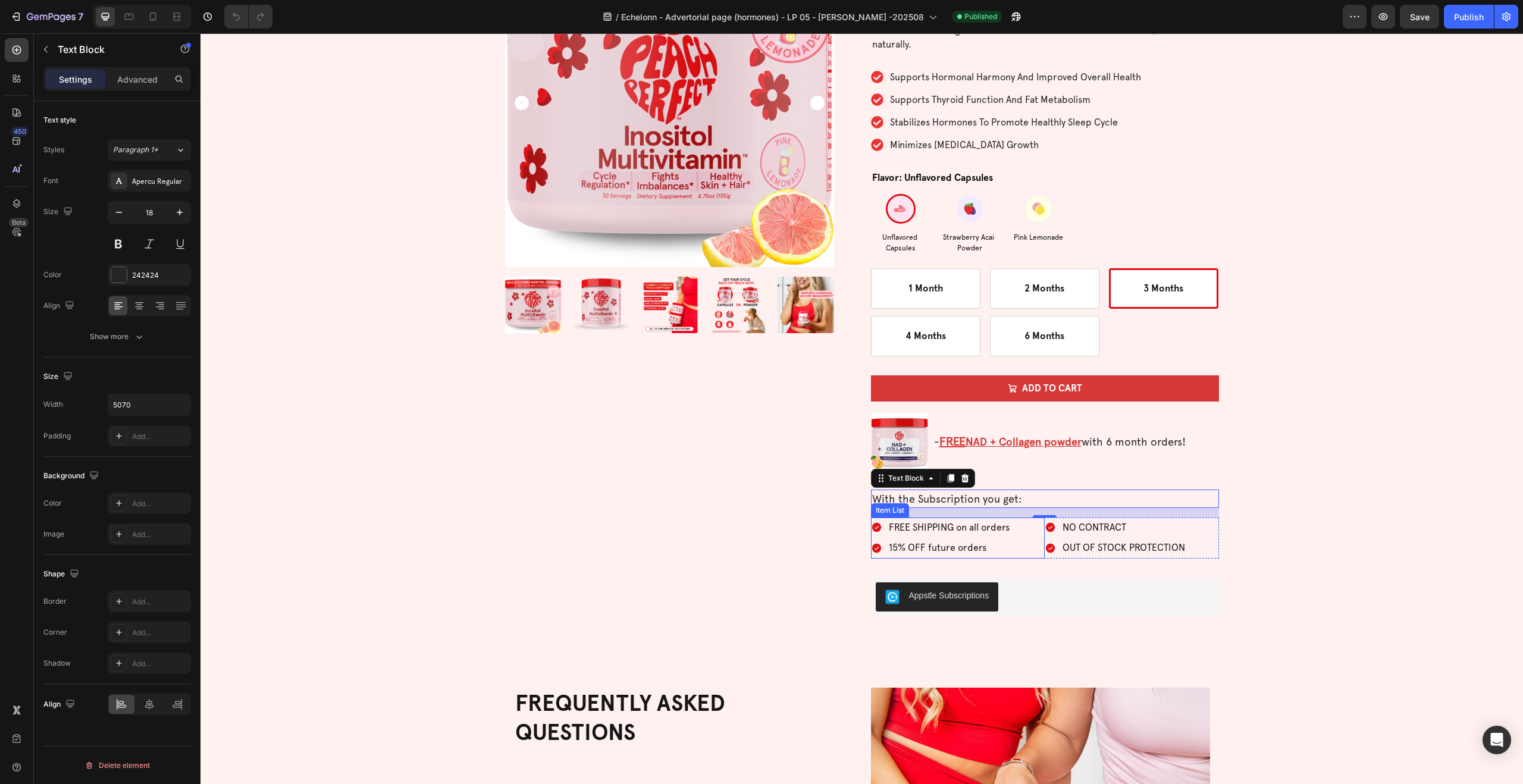
click at [1023, 548] on div "FREE SHIPPING on all orders 15% OFF future orders" at bounding box center [958, 538] width 174 height 41
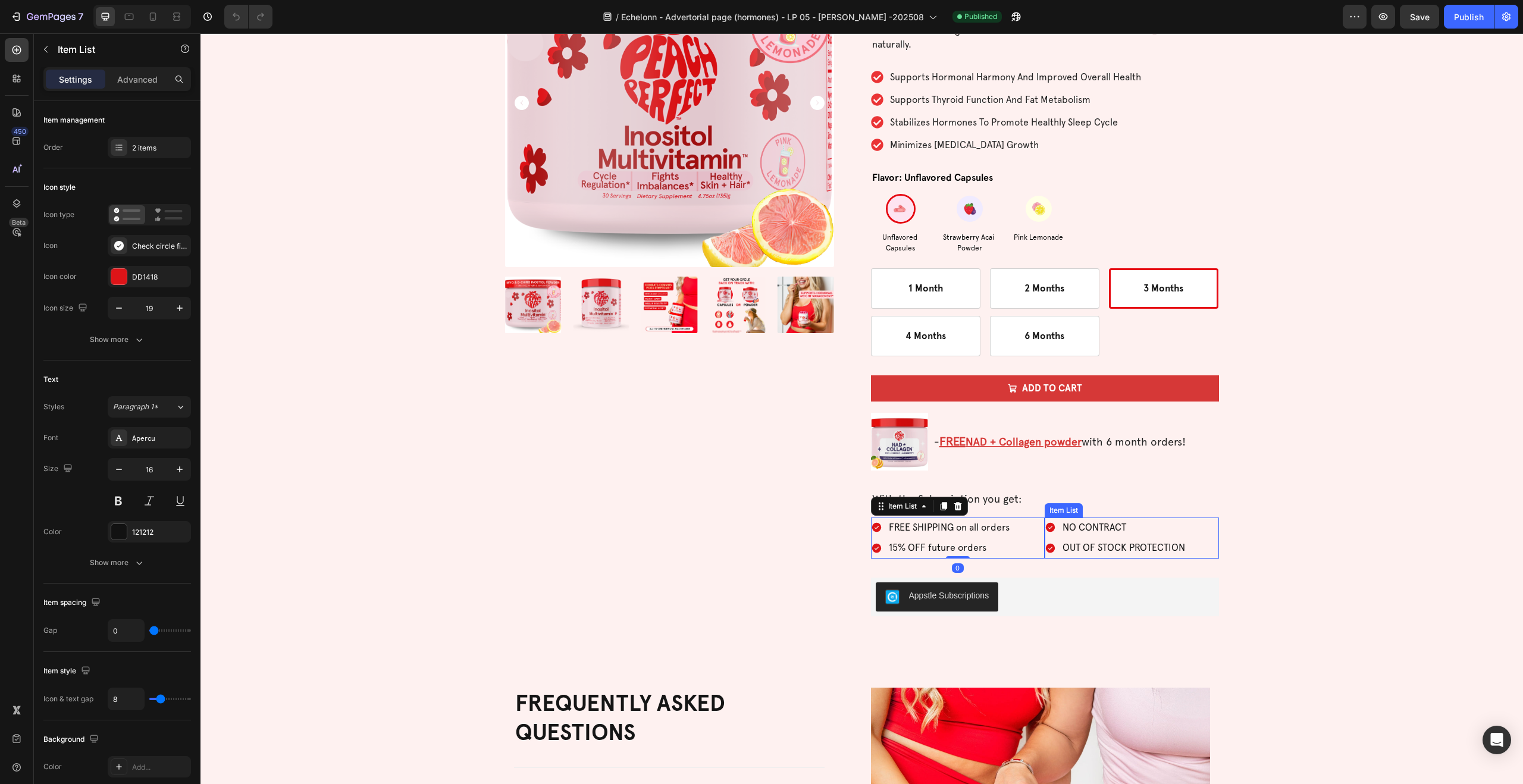
click at [1045, 556] on div "OUT OF STOCK PROTECTION" at bounding box center [1115, 548] width 142 height 21
click at [1053, 505] on icon at bounding box center [1053, 505] width 2 height 2
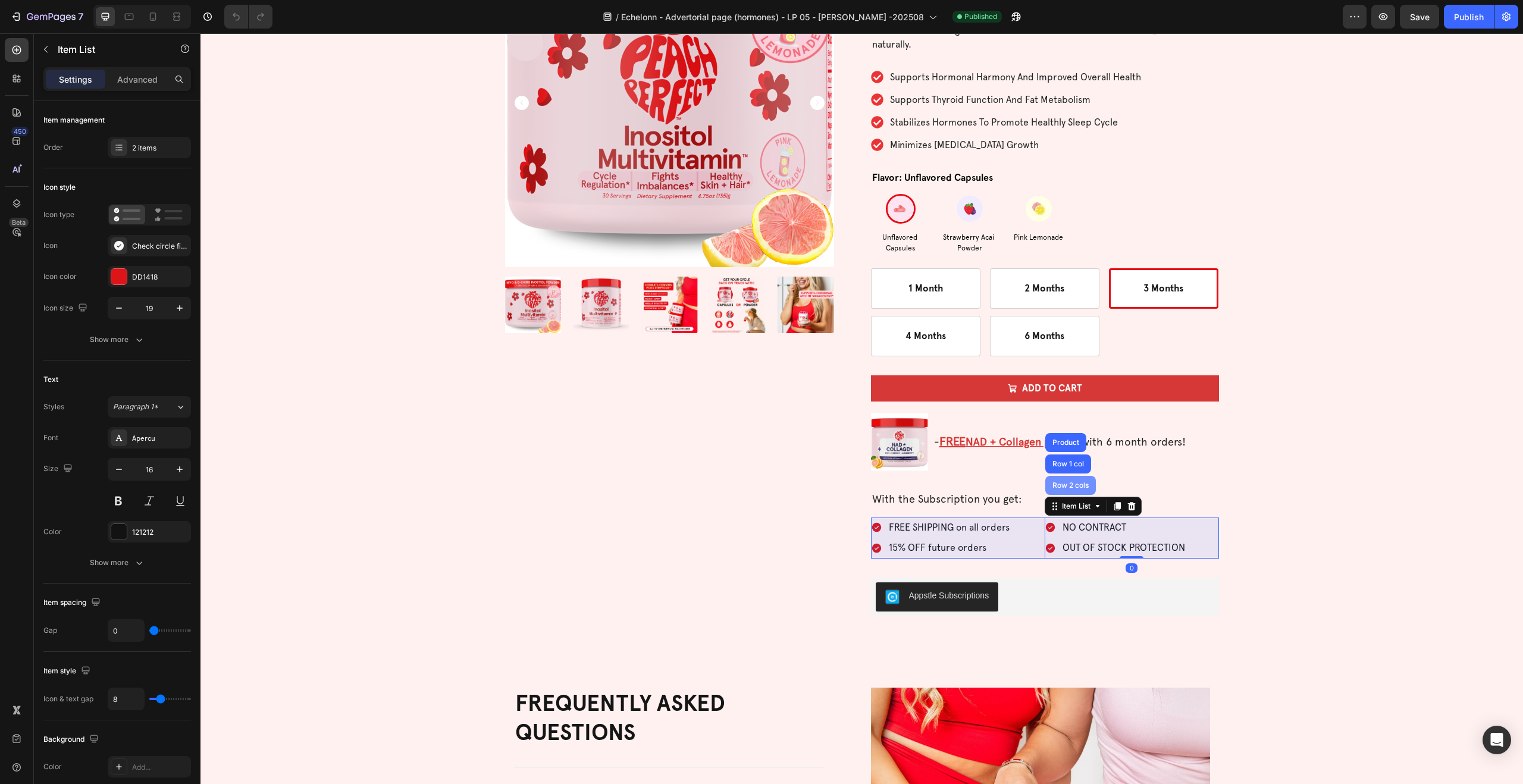
click at [1058, 482] on div "Row 2 cols" at bounding box center [1070, 486] width 41 height 7
